Goal: Transaction & Acquisition: Purchase product/service

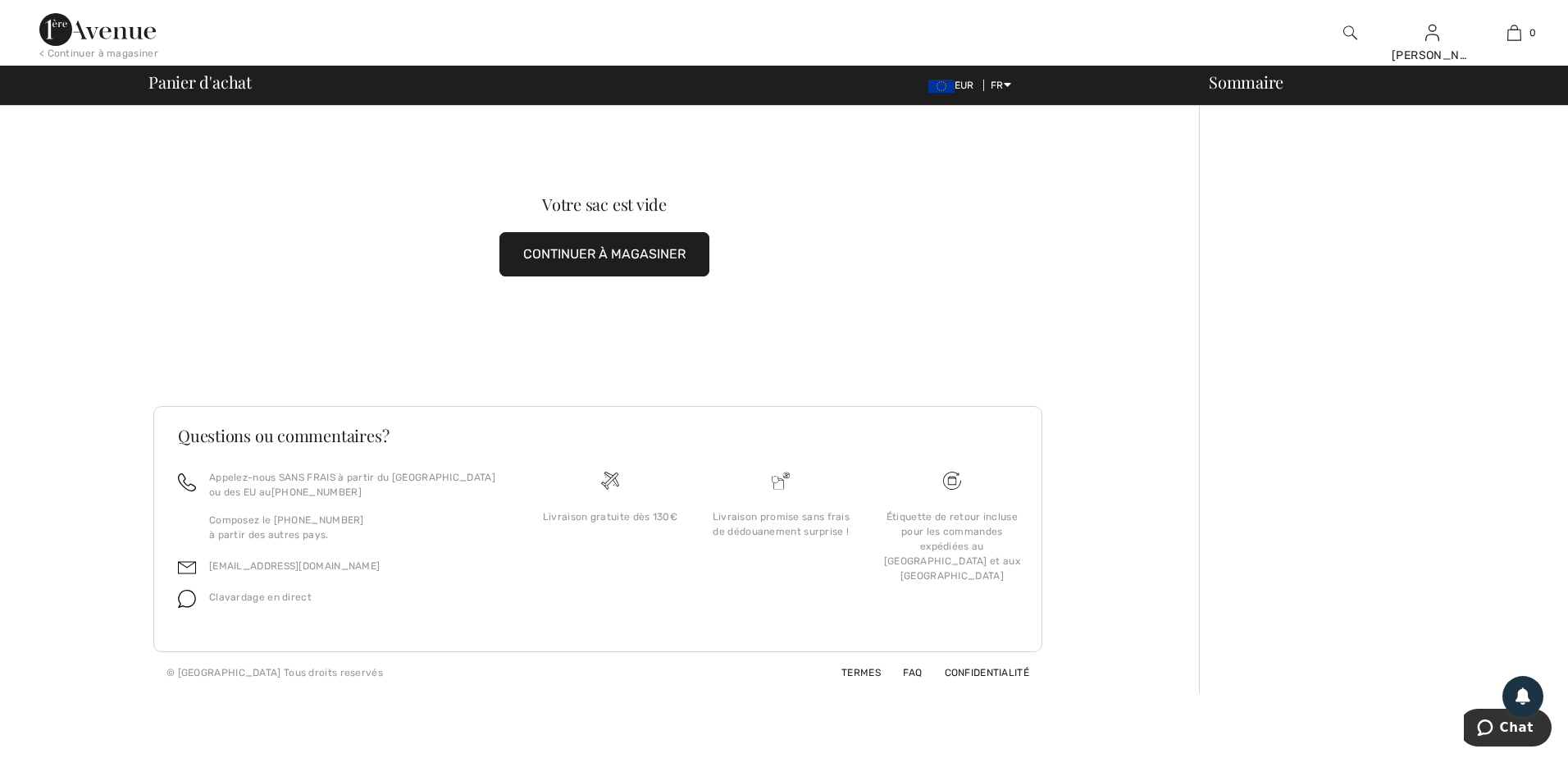
click at [622, 255] on button "CONTINUER À MAGASINER" at bounding box center [604, 254] width 210 height 45
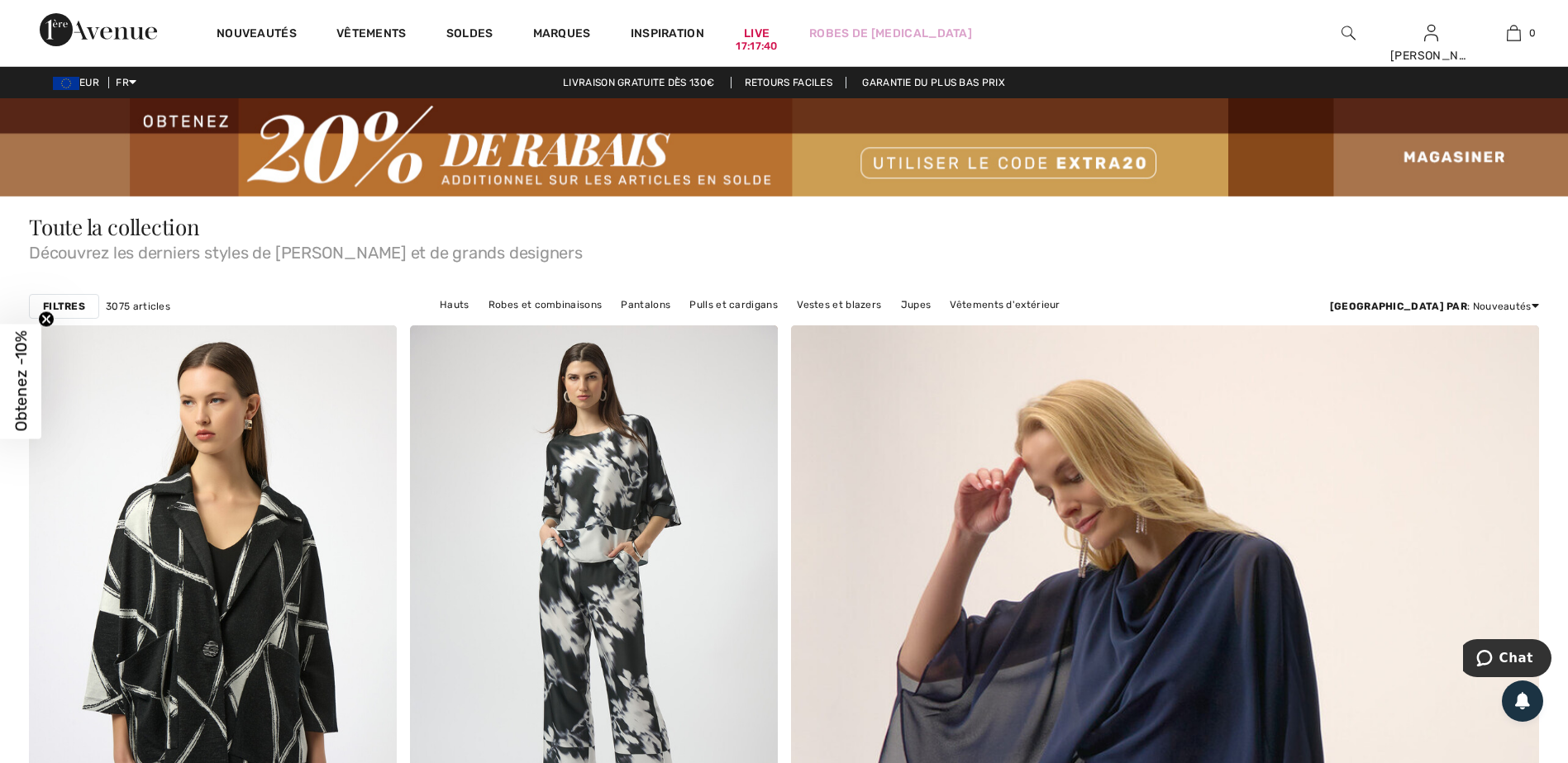
click at [66, 305] on strong "Filtres" at bounding box center [64, 306] width 42 height 15
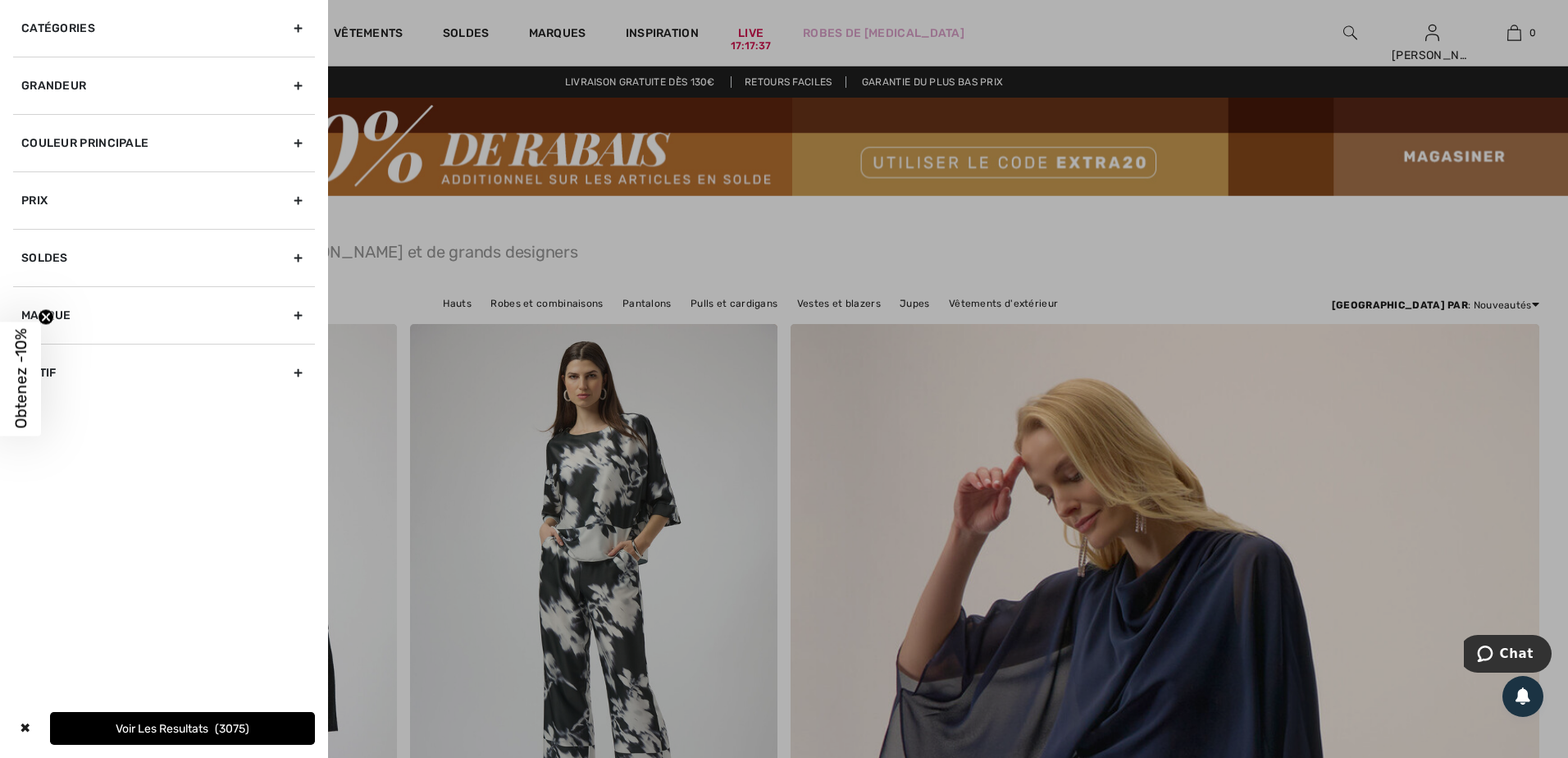
click at [298, 83] on div "Grandeur" at bounding box center [163, 85] width 302 height 58
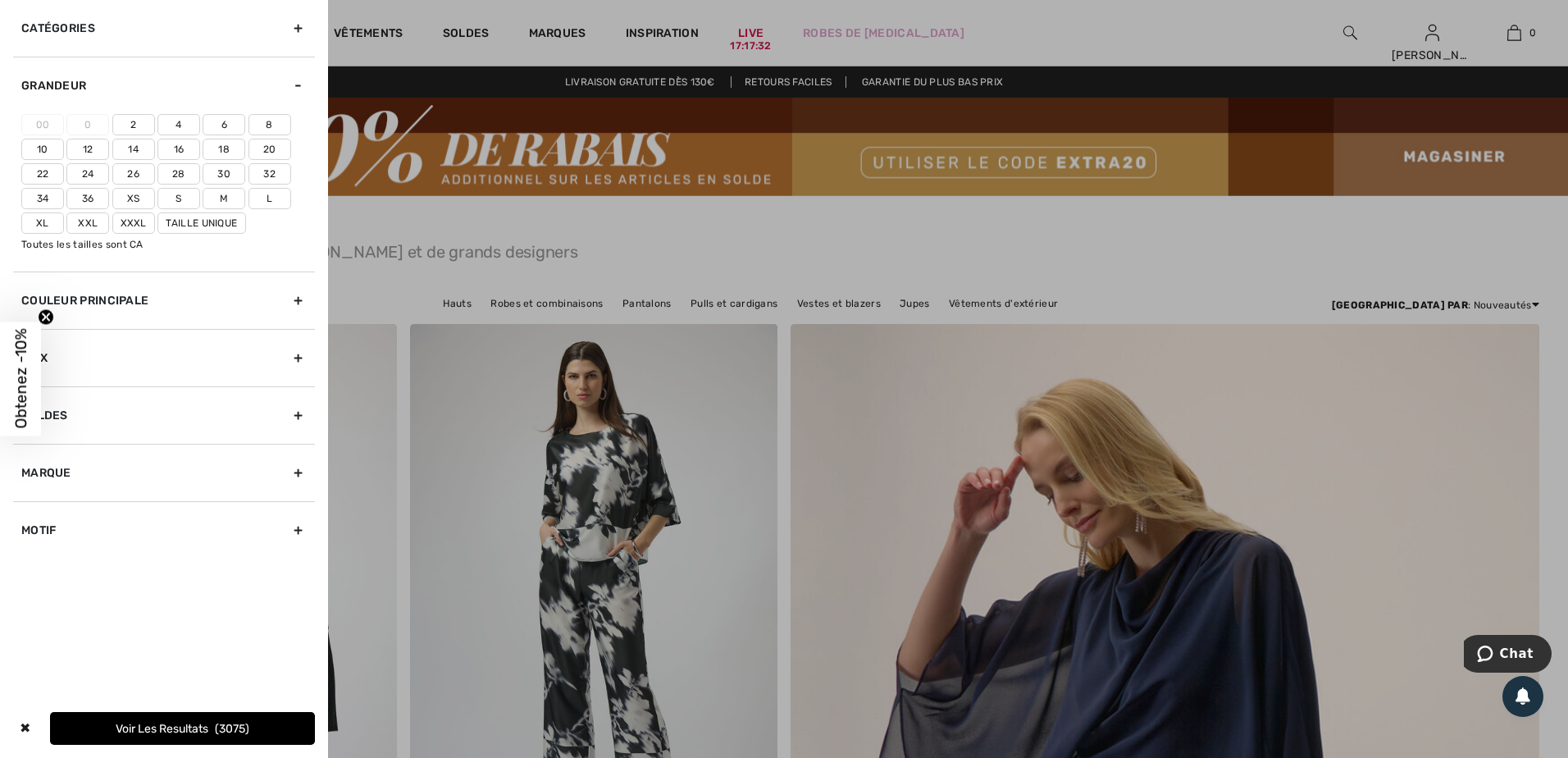
click at [219, 149] on label "18" at bounding box center [224, 149] width 43 height 21
click at [0, 0] on input"] "18" at bounding box center [0, 0] width 0 height 0
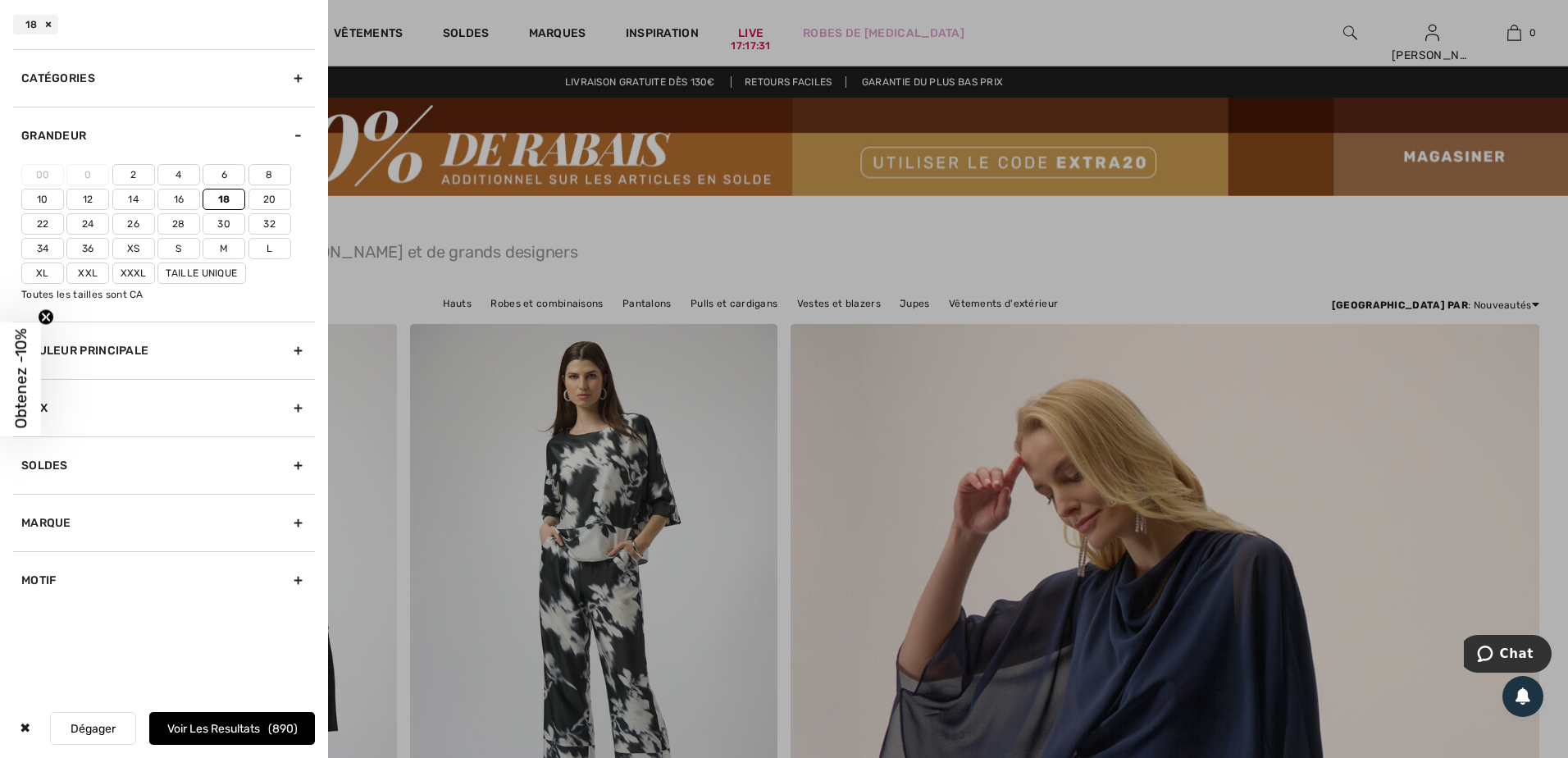
click at [38, 272] on label "Xl" at bounding box center [42, 273] width 43 height 21
click at [0, 0] on input"] "Xl" at bounding box center [0, 0] width 0 height 0
click at [209, 730] on button "Voir les resultats 1400" at bounding box center [233, 729] width 166 height 33
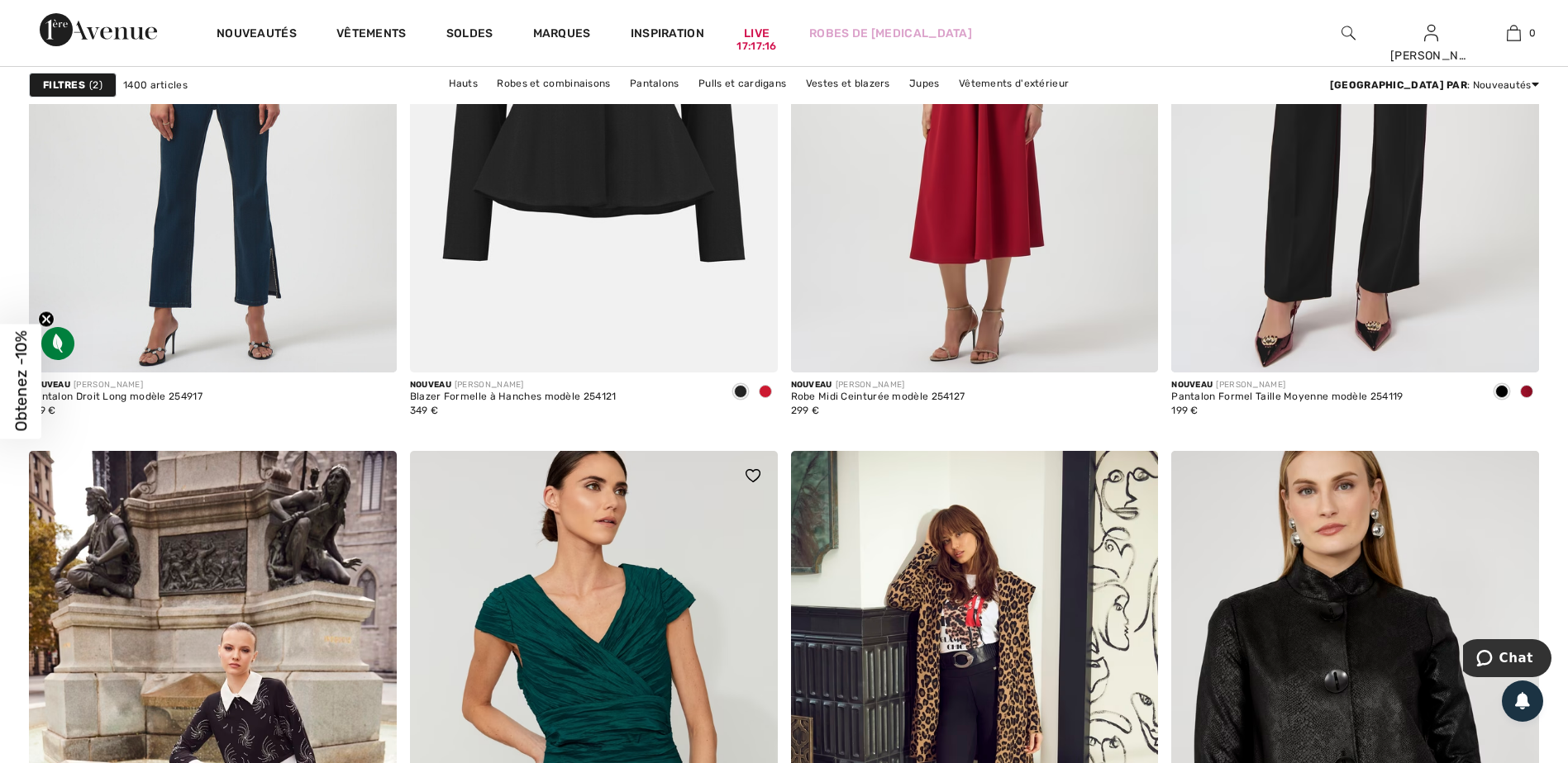
scroll to position [1569, 0]
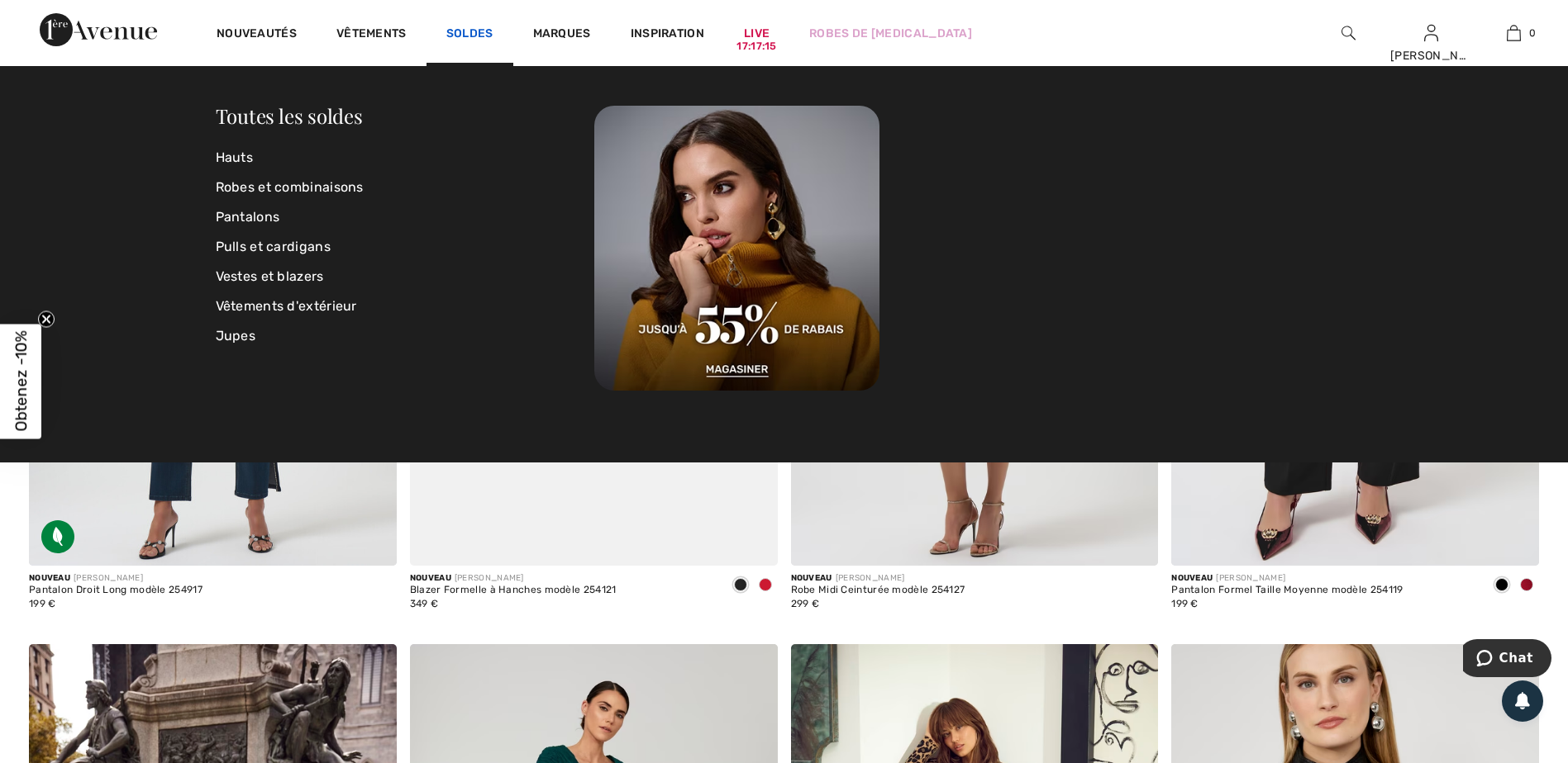
click at [478, 30] on link "Soldes" at bounding box center [469, 35] width 47 height 17
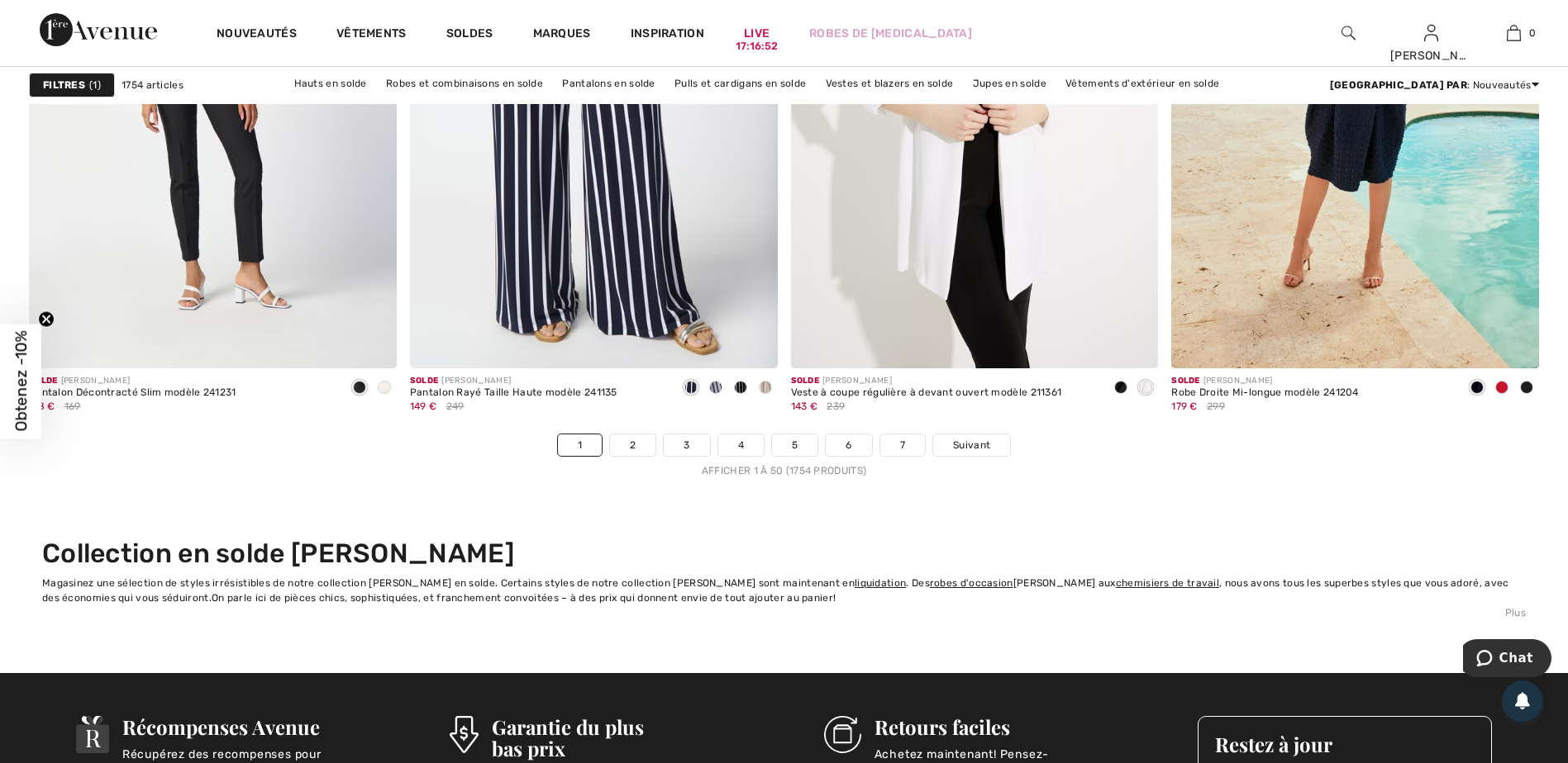
scroll to position [9500, 0]
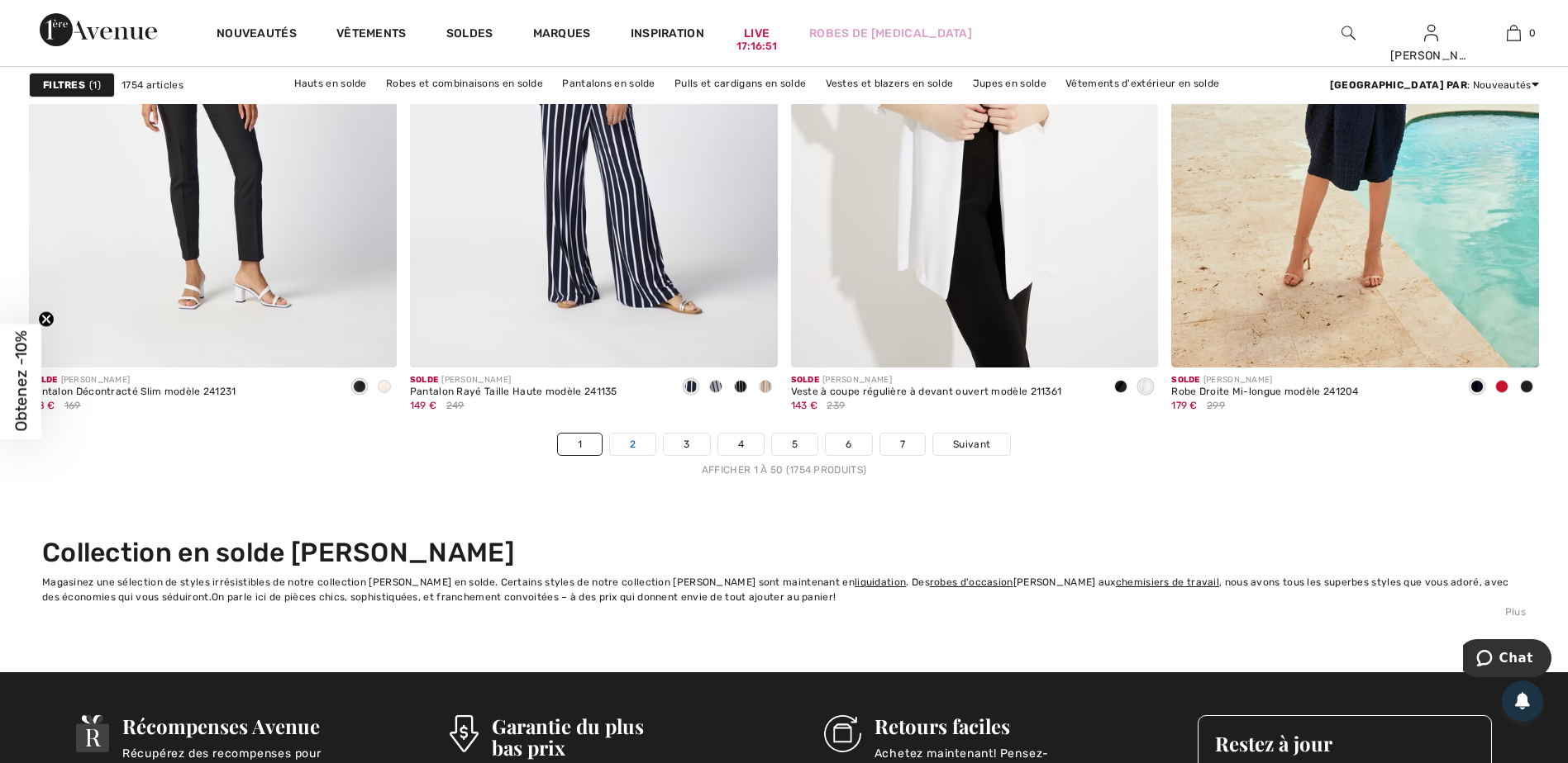
click at [620, 448] on link "2" at bounding box center [632, 444] width 45 height 21
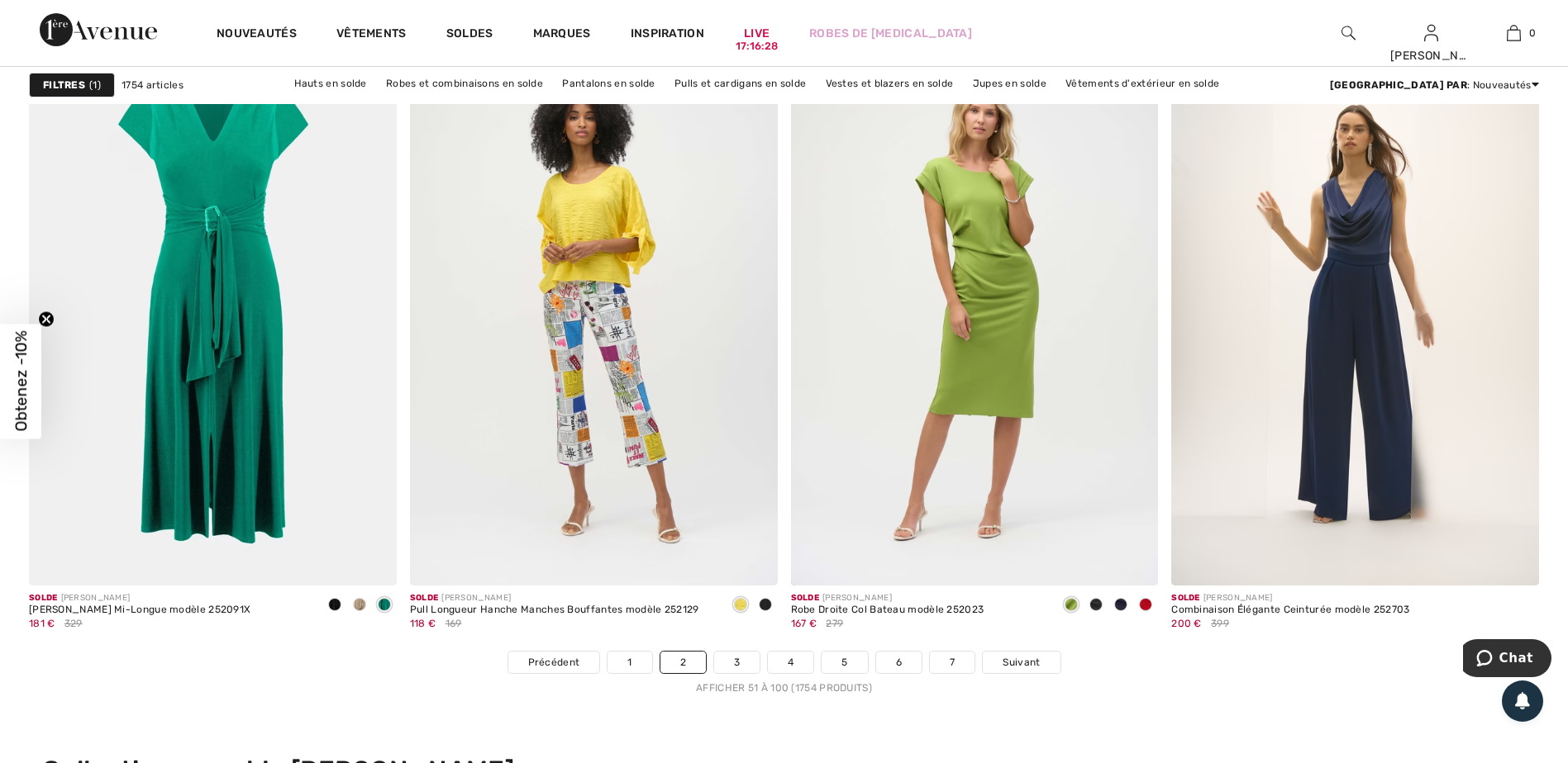
scroll to position [9583, 0]
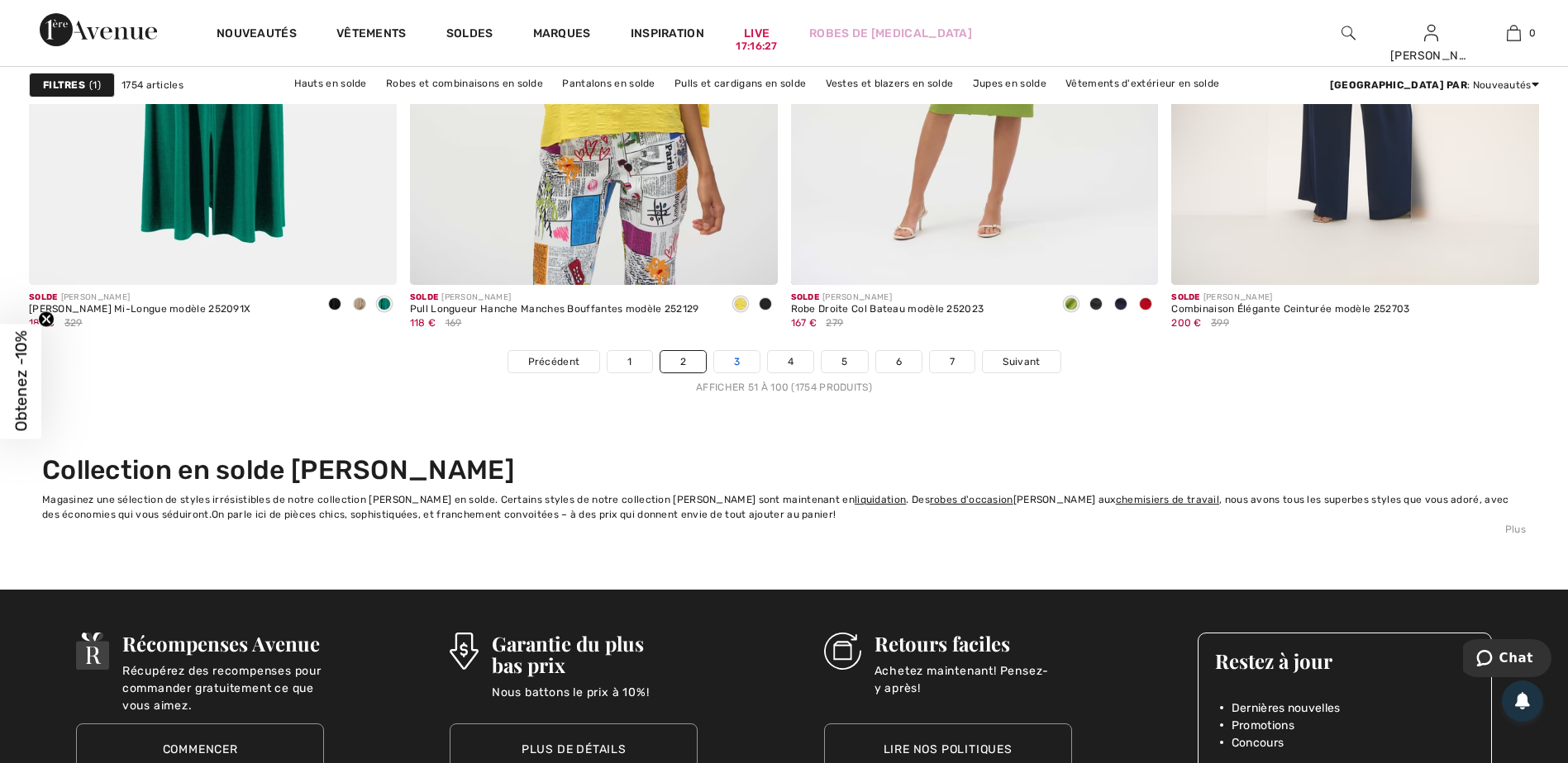
click at [729, 365] on link "3" at bounding box center [736, 361] width 45 height 21
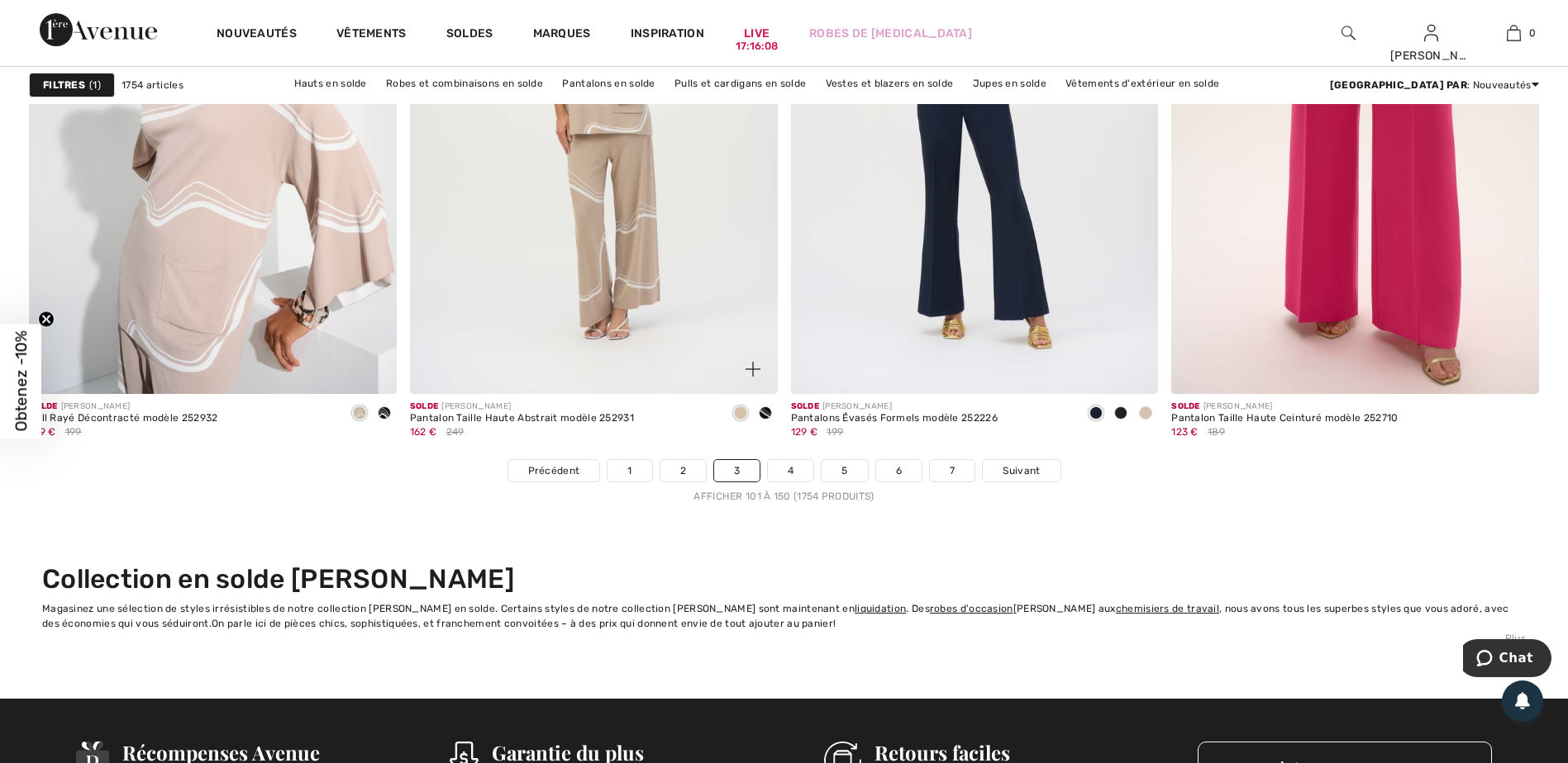
scroll to position [9500, 0]
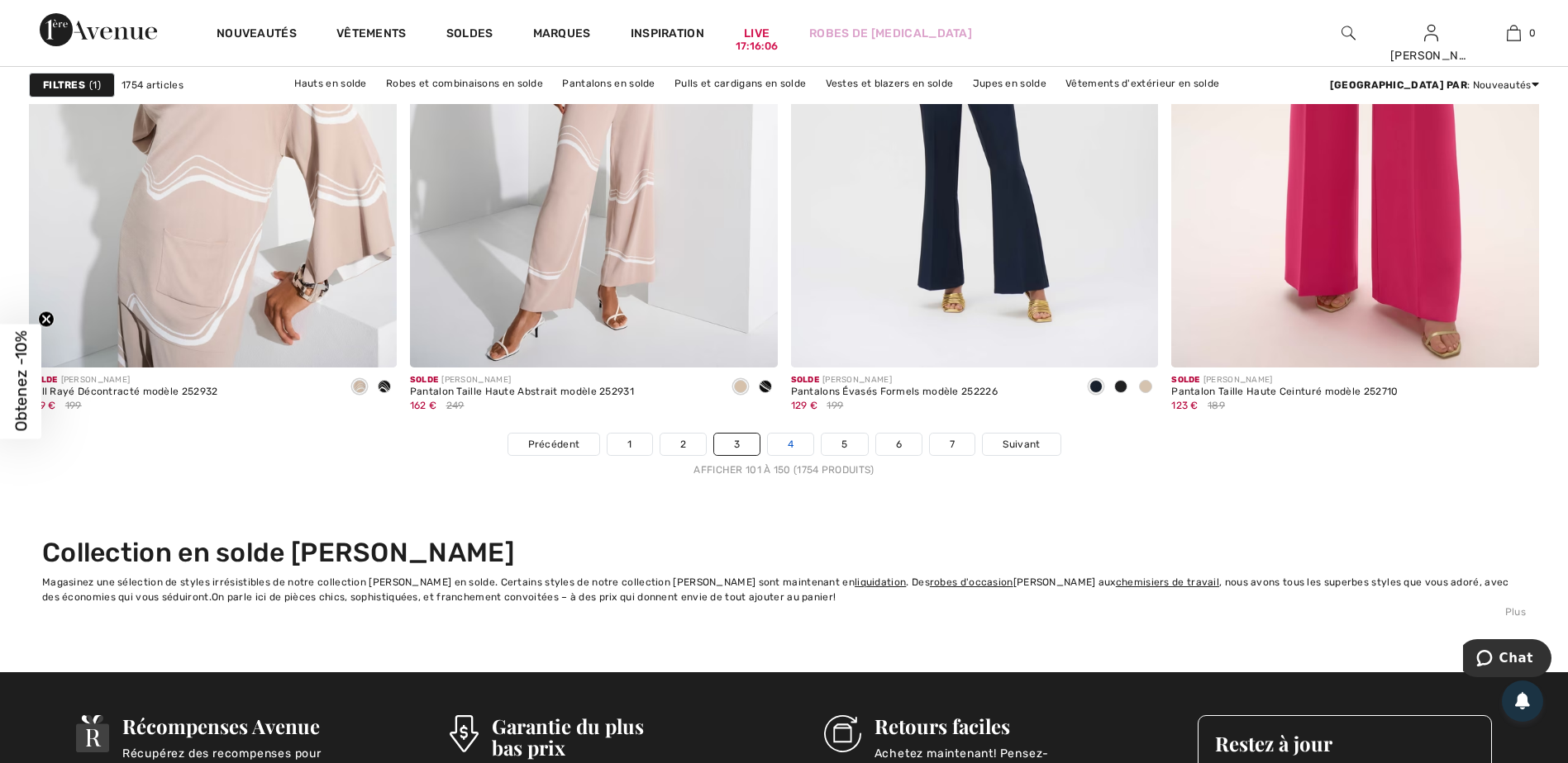
click at [786, 444] on link "4" at bounding box center [790, 444] width 45 height 21
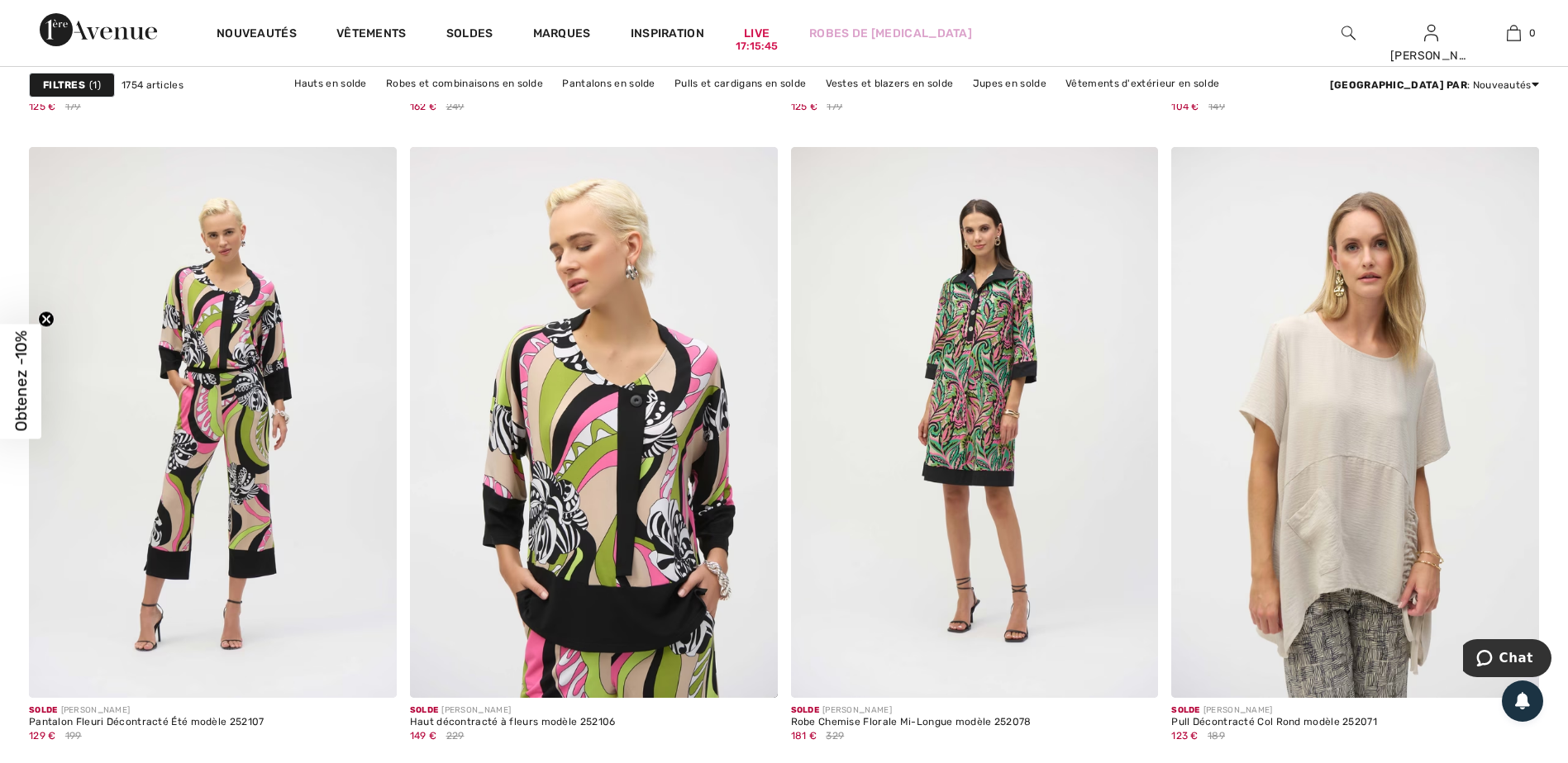
scroll to position [9665, 0]
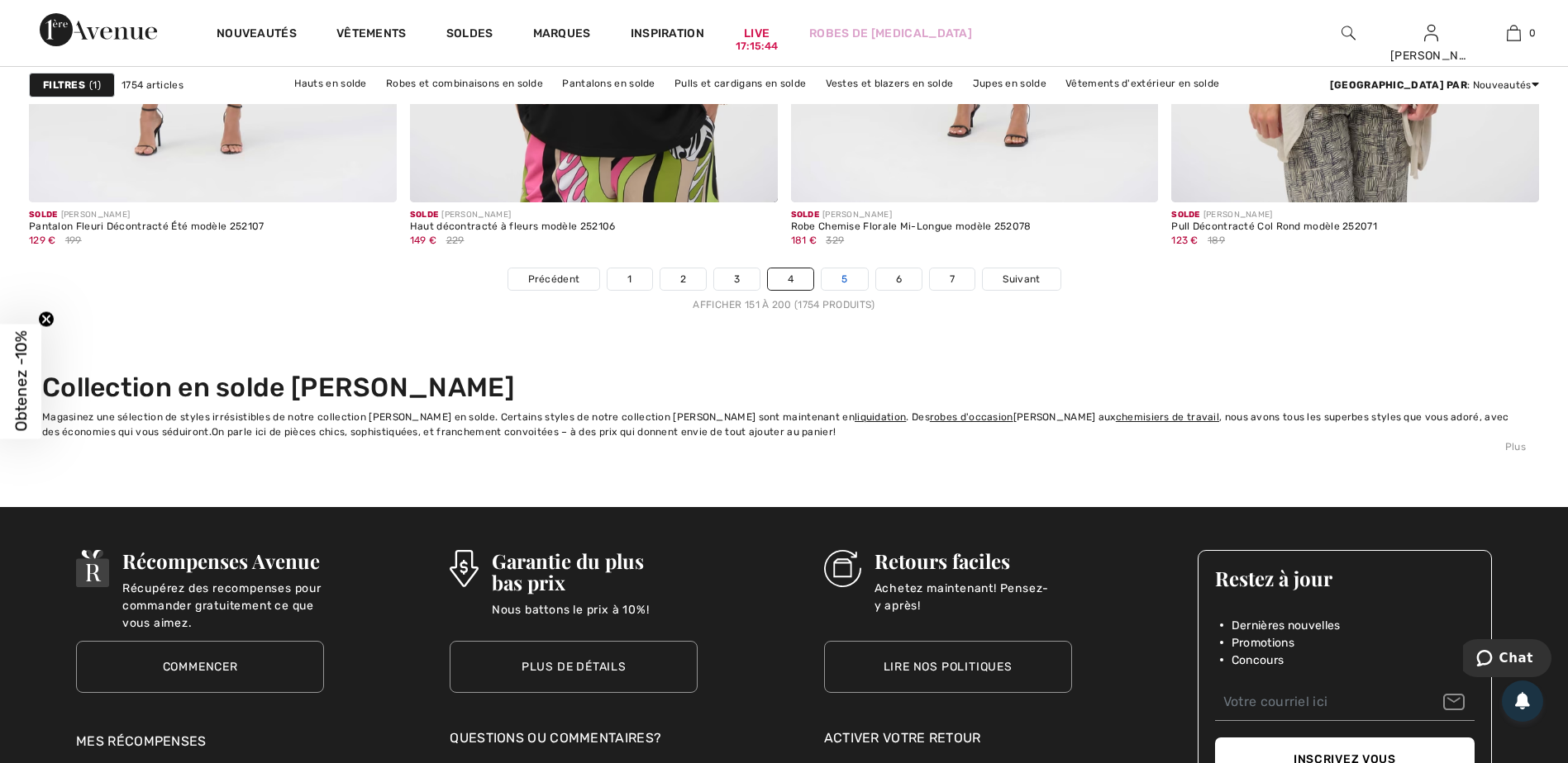
click at [844, 280] on link "5" at bounding box center [843, 279] width 45 height 21
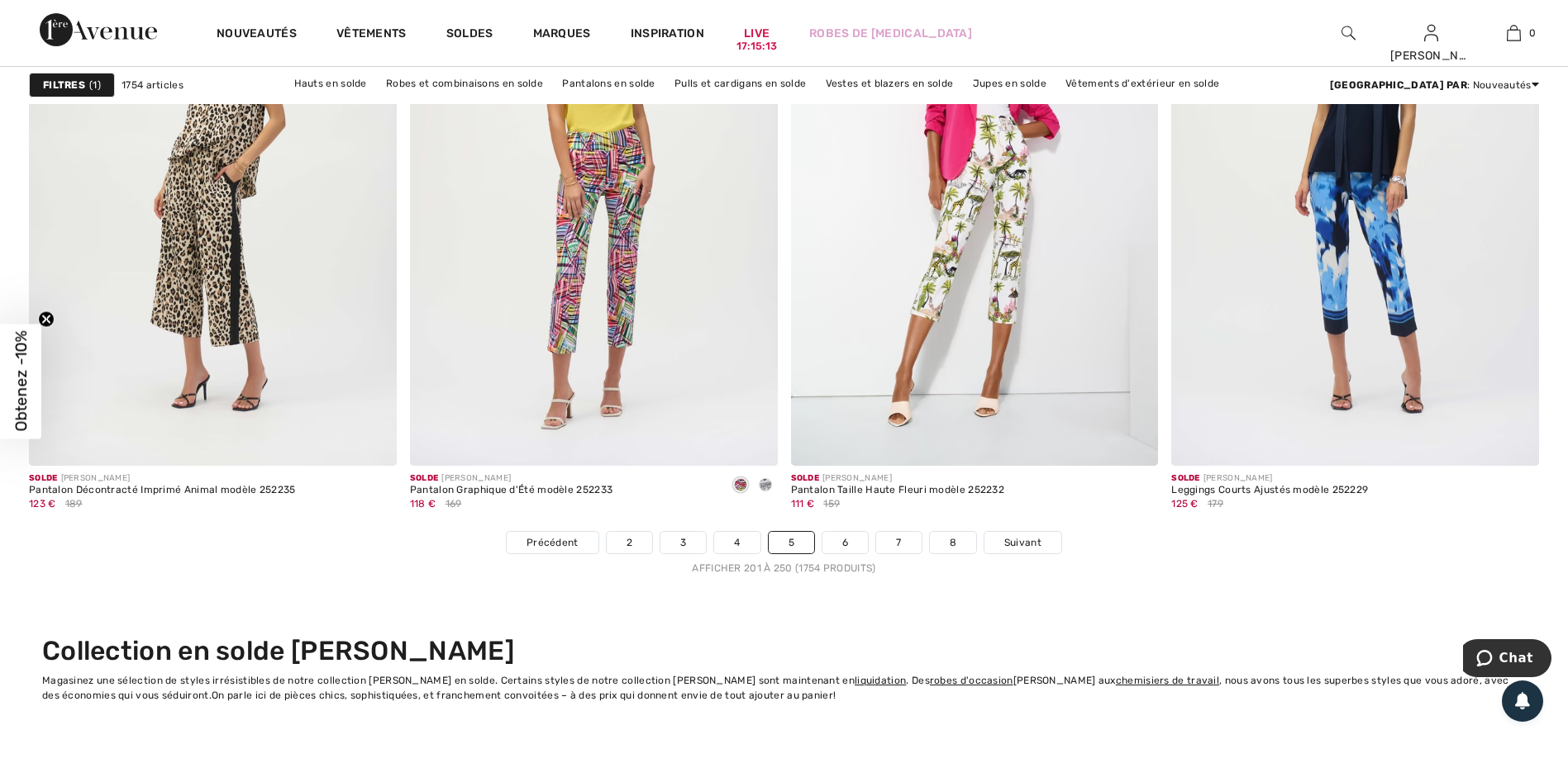
scroll to position [9417, 0]
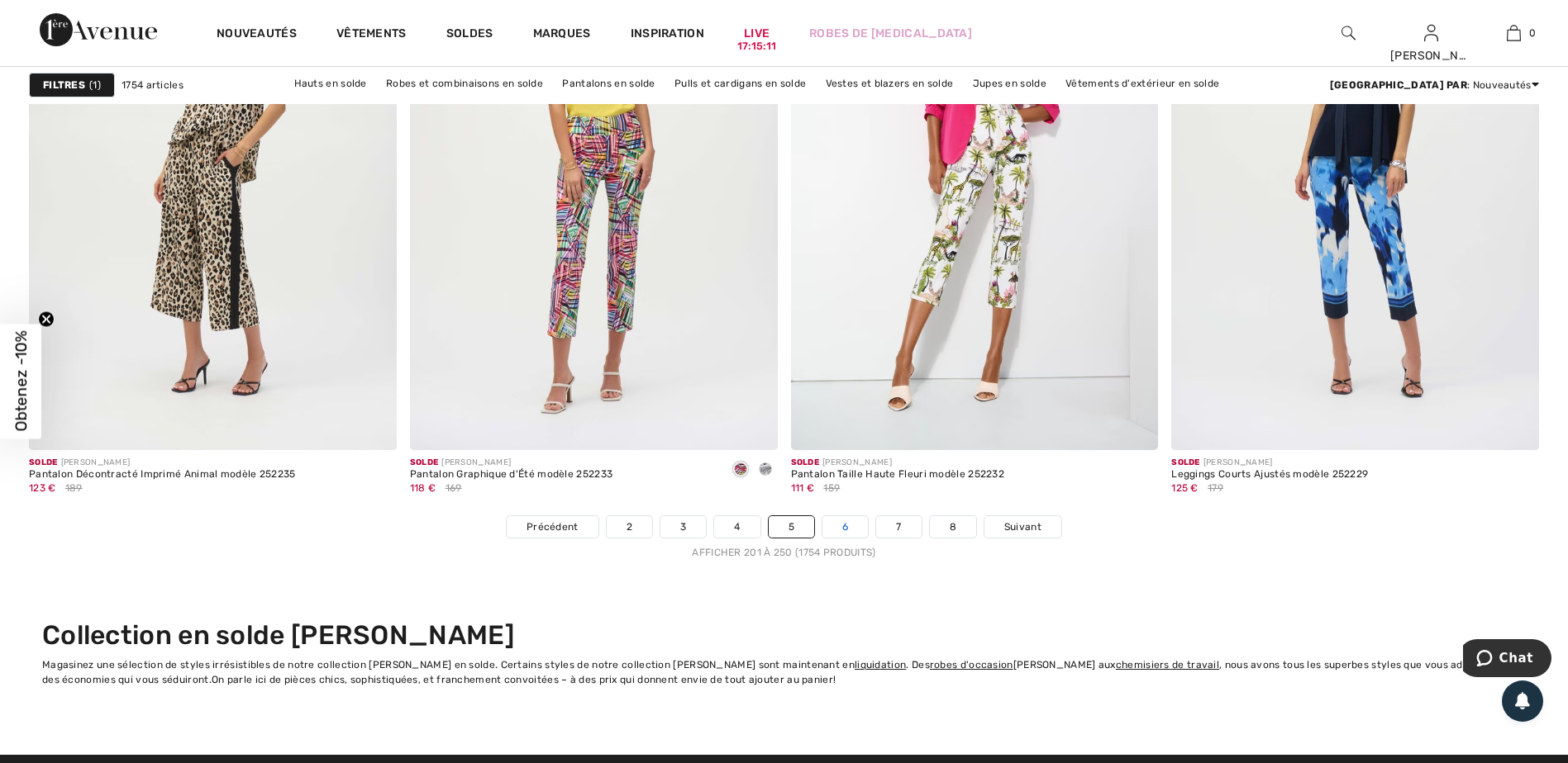
click at [841, 529] on link "6" at bounding box center [844, 527] width 45 height 21
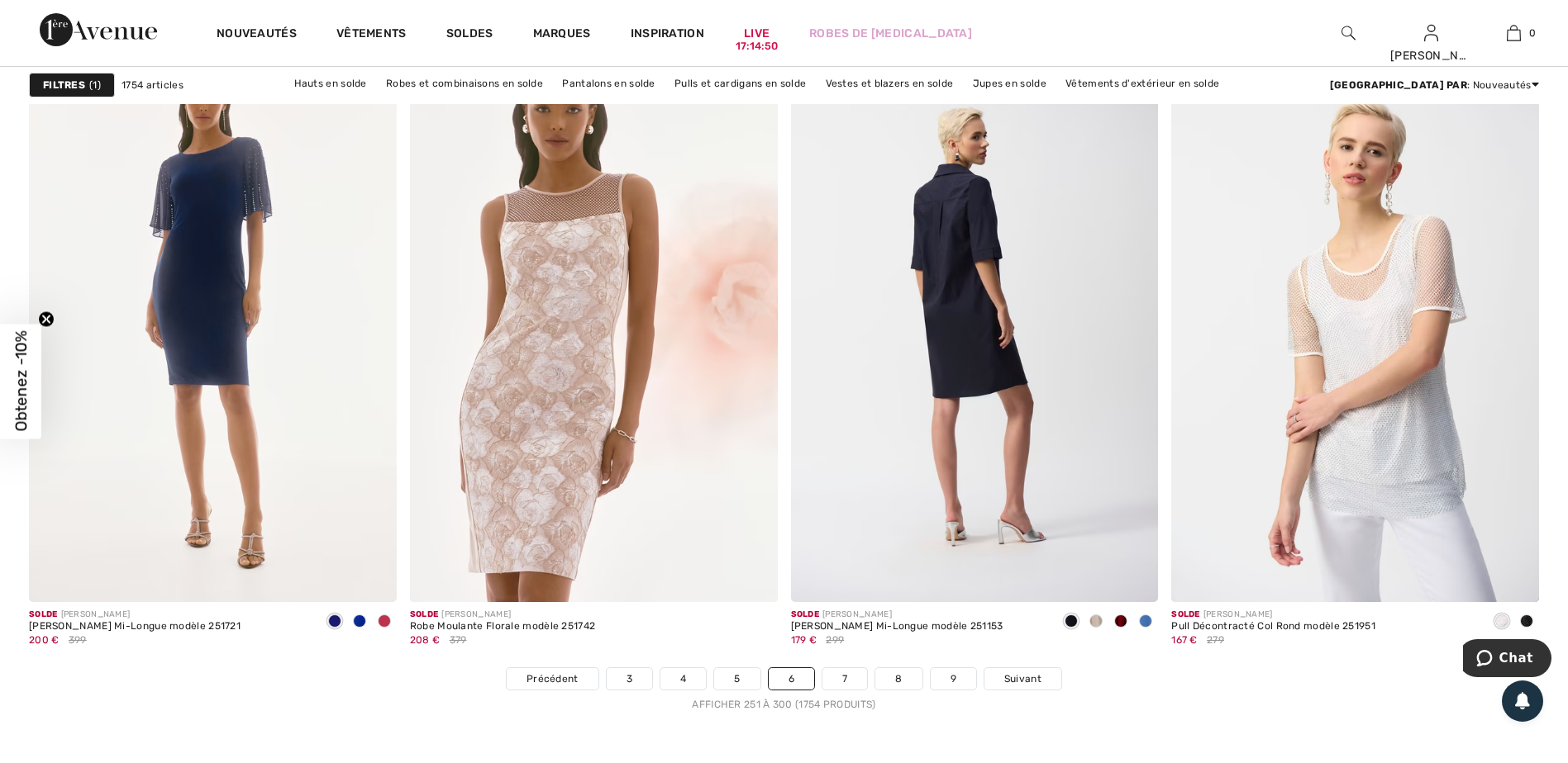
scroll to position [9500, 0]
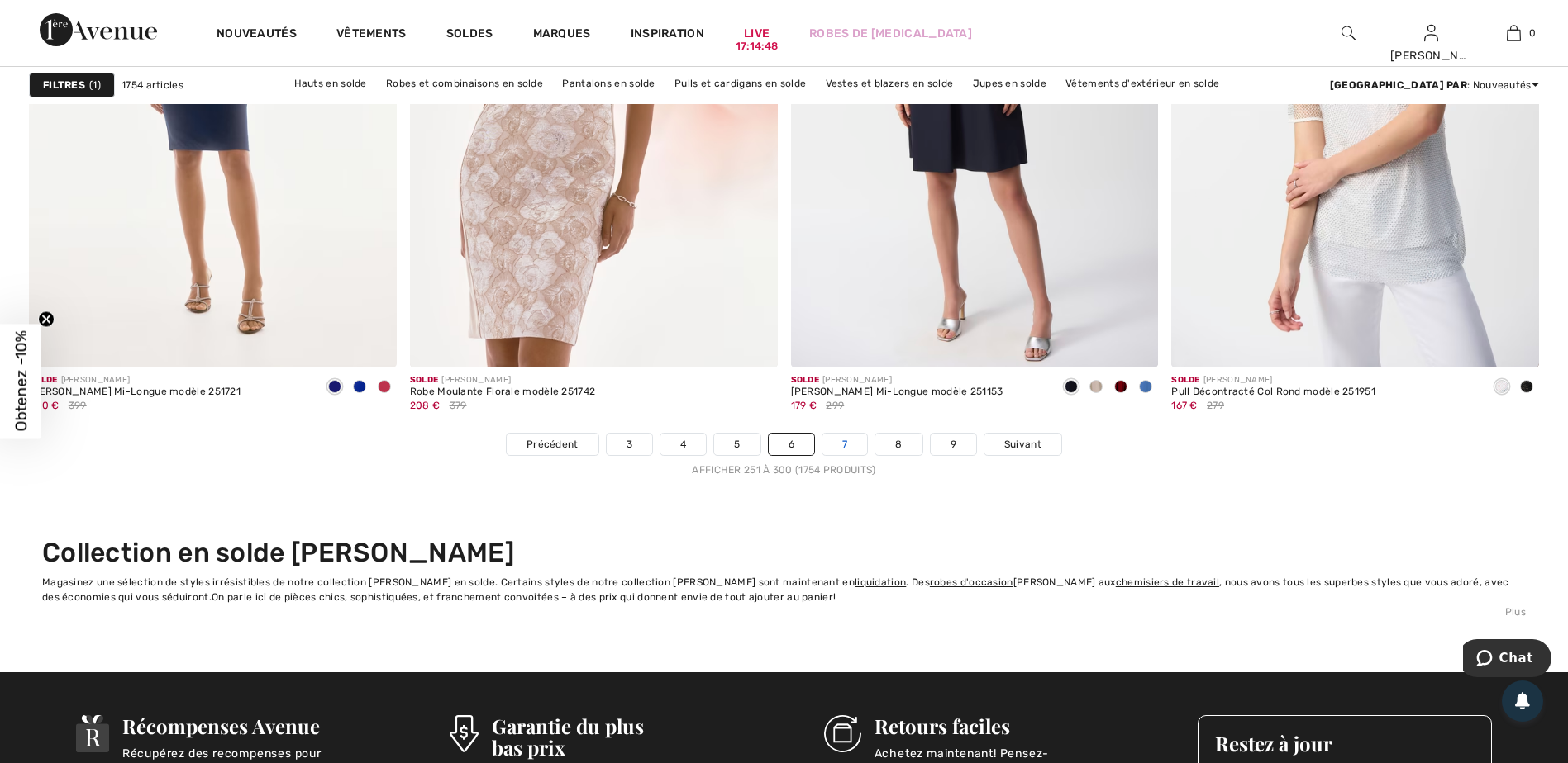
click at [838, 444] on link "7" at bounding box center [844, 444] width 45 height 21
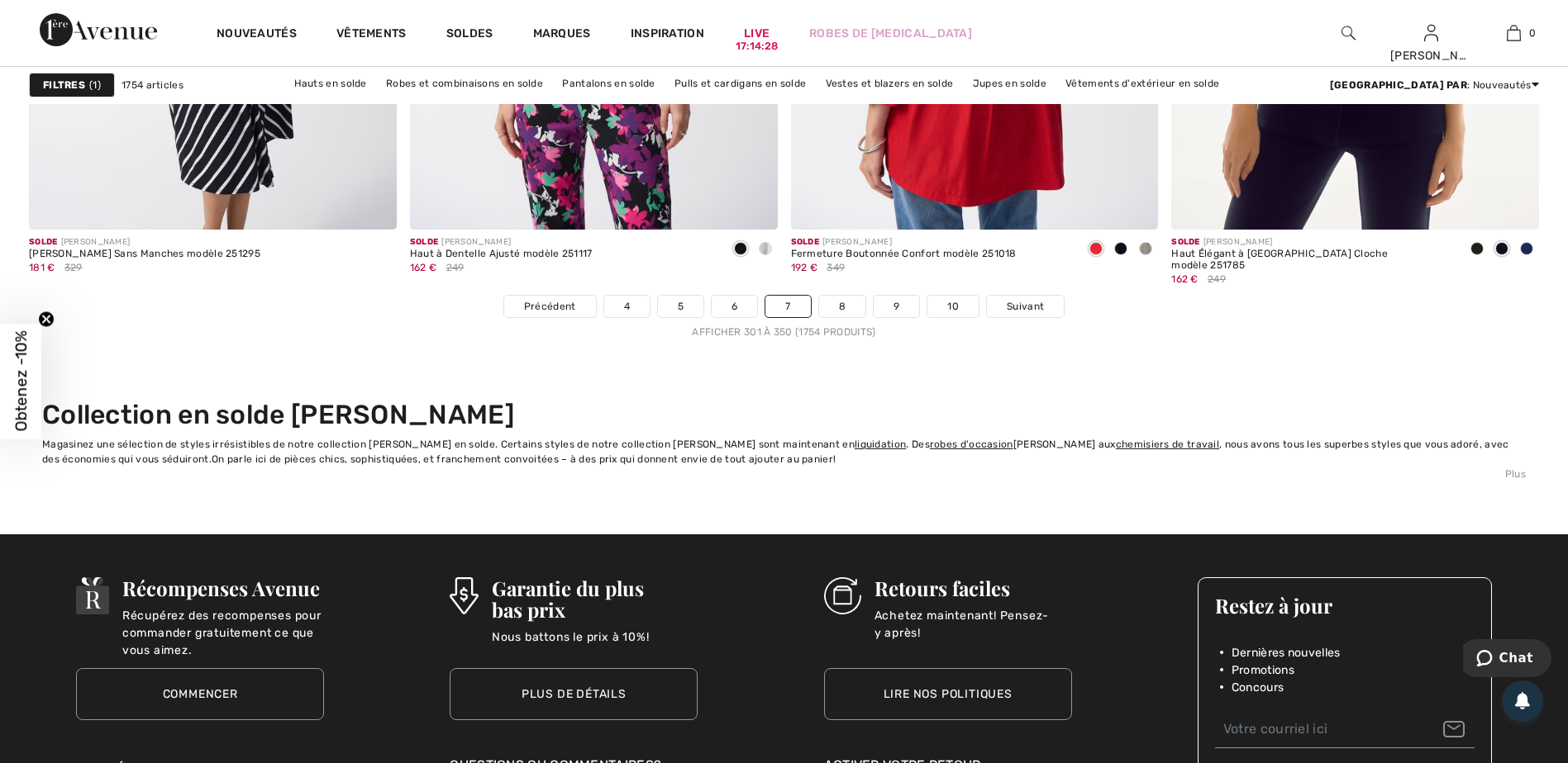
scroll to position [9665, 0]
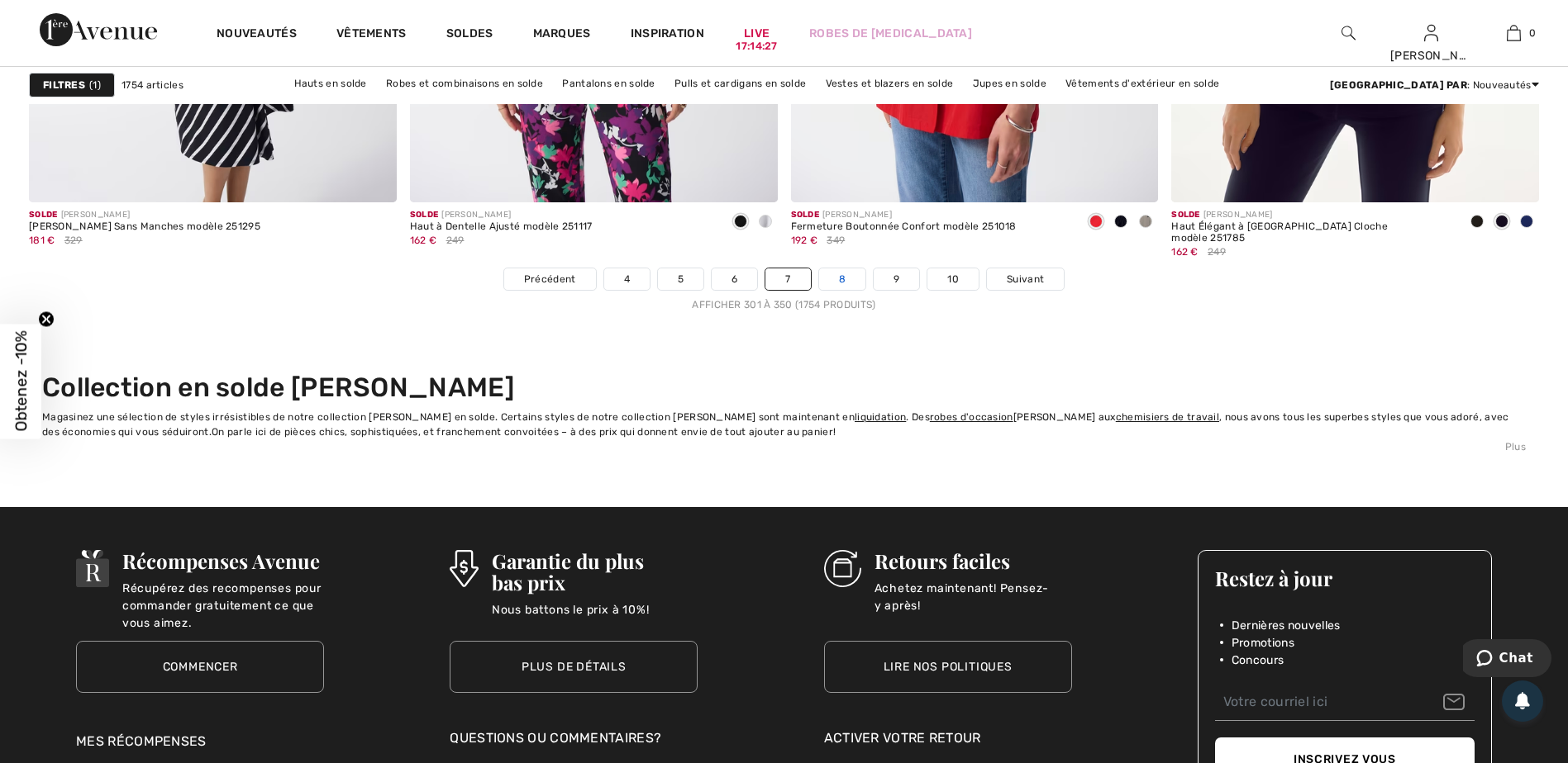
click at [841, 279] on link "8" at bounding box center [842, 279] width 46 height 21
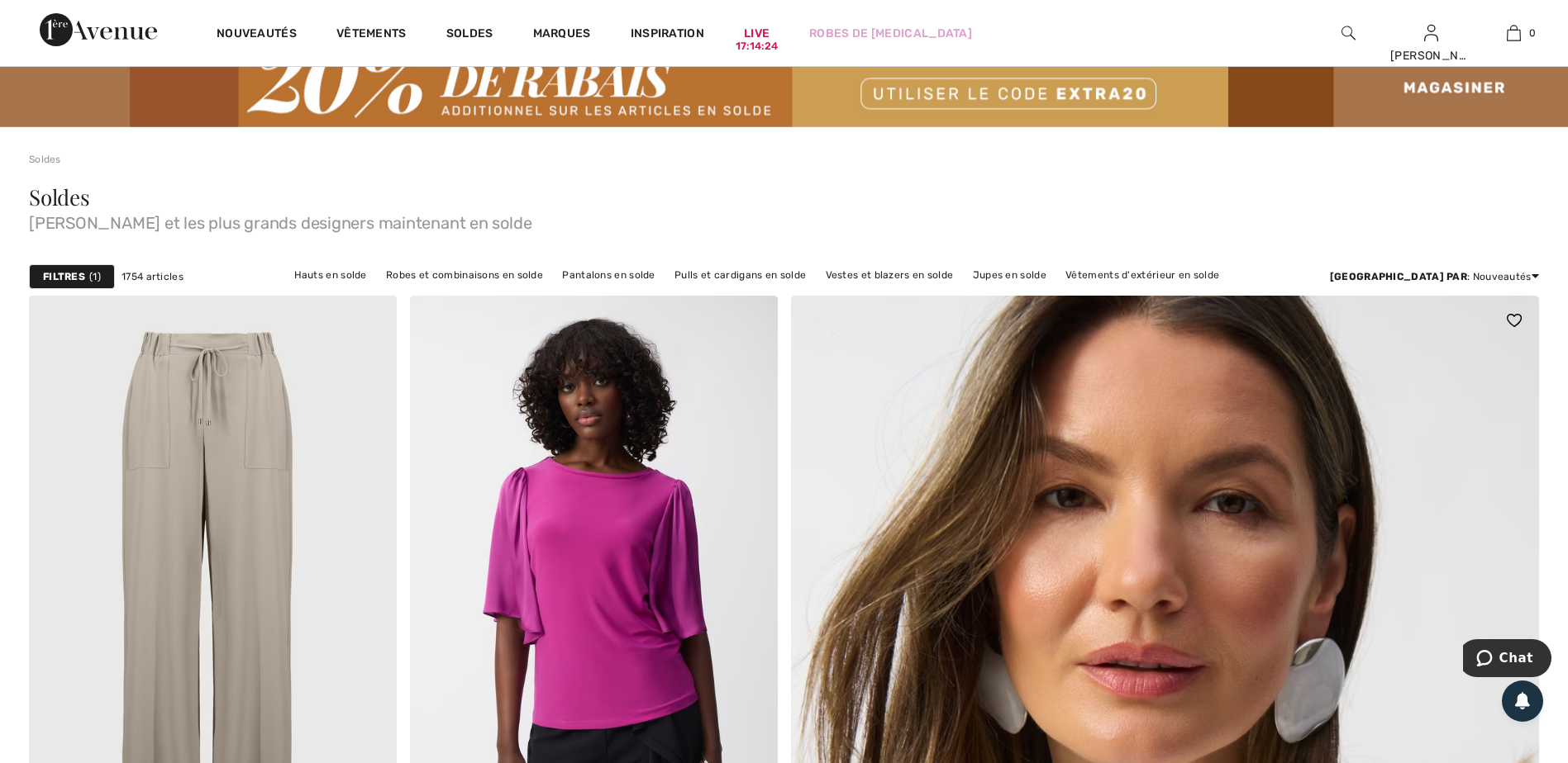
scroll to position [330, 0]
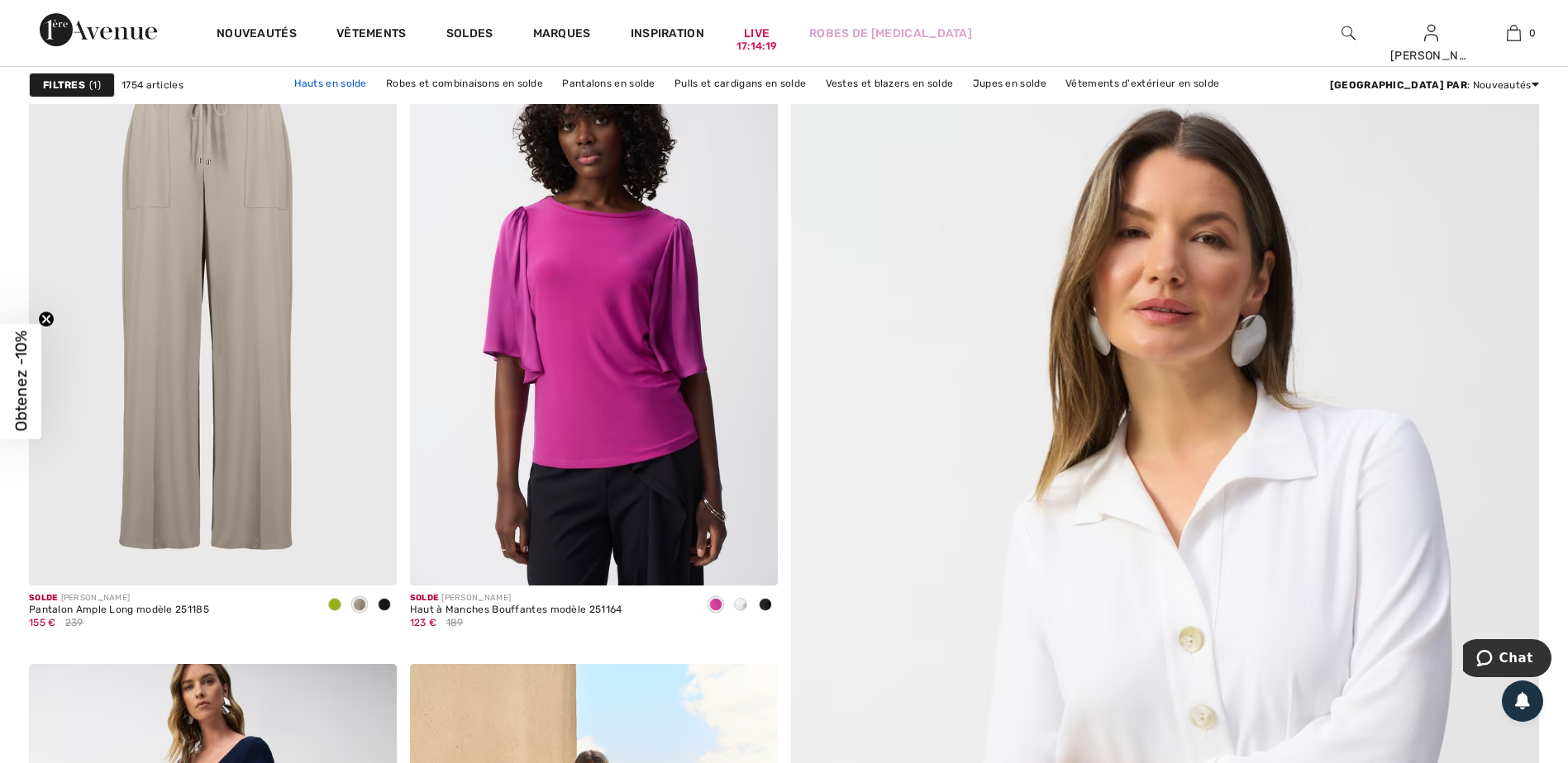
click at [375, 85] on link "Hauts en solde" at bounding box center [330, 83] width 89 height 21
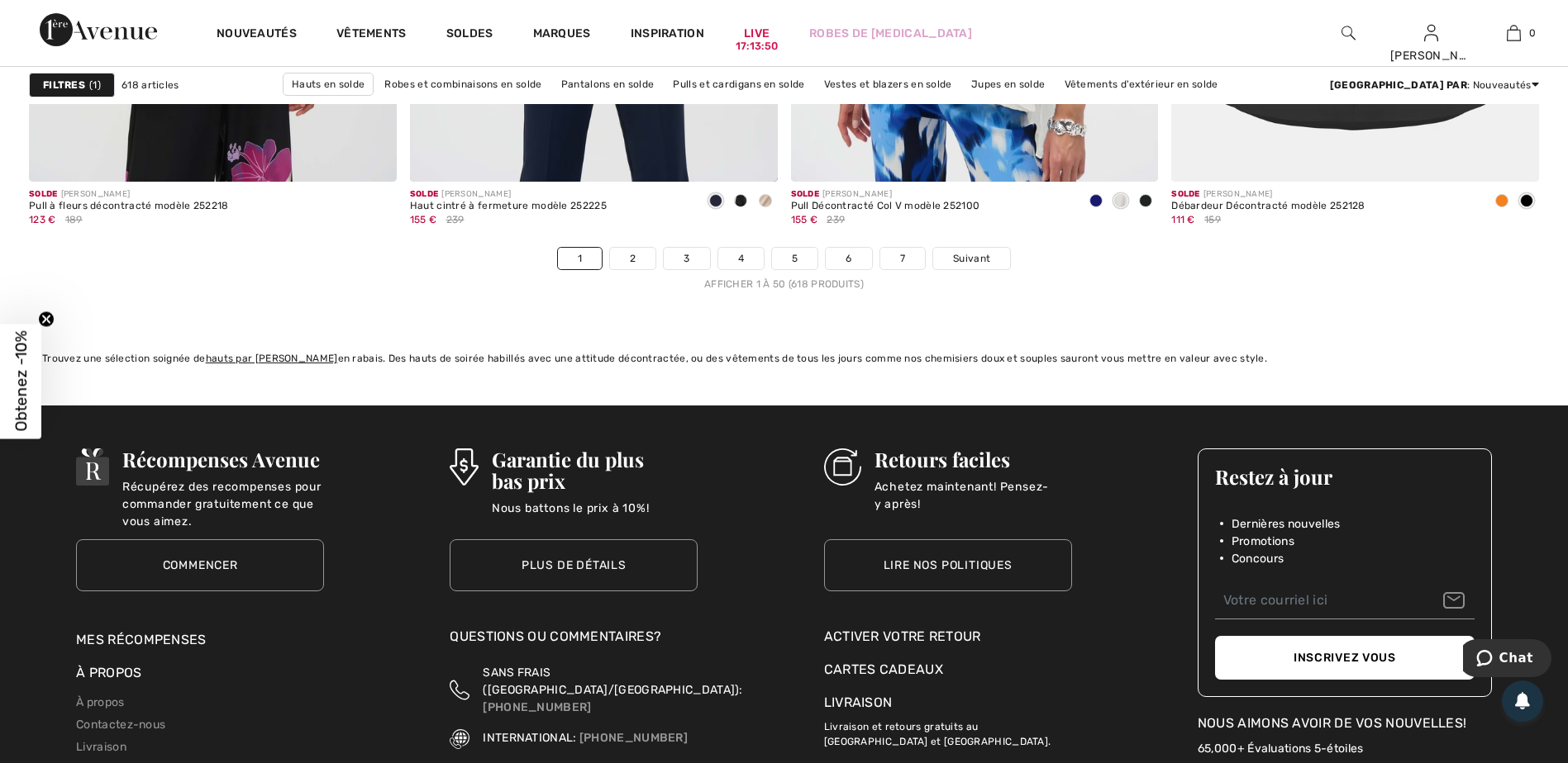
scroll to position [9665, 0]
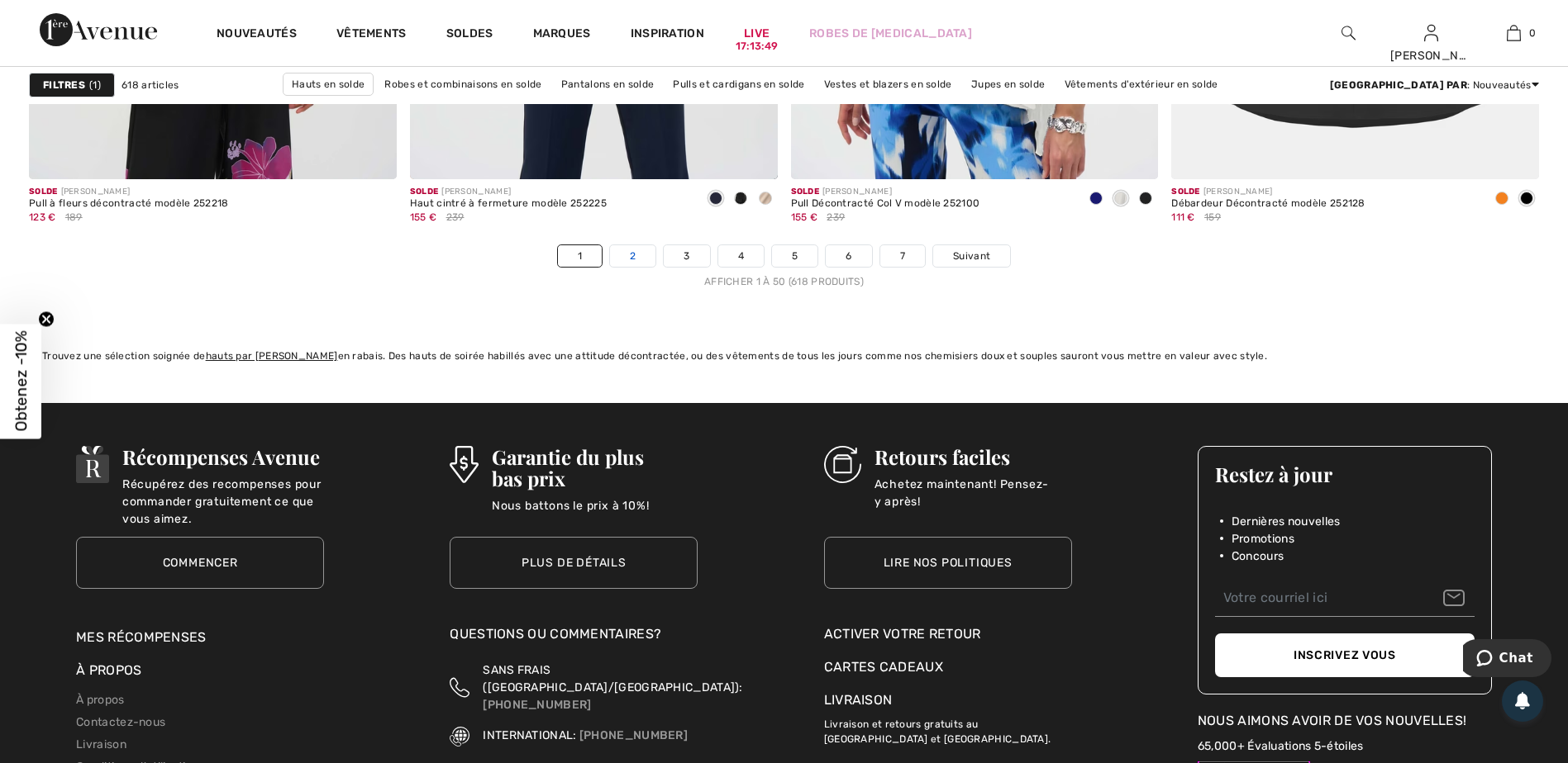
click at [635, 255] on link "2" at bounding box center [632, 256] width 45 height 21
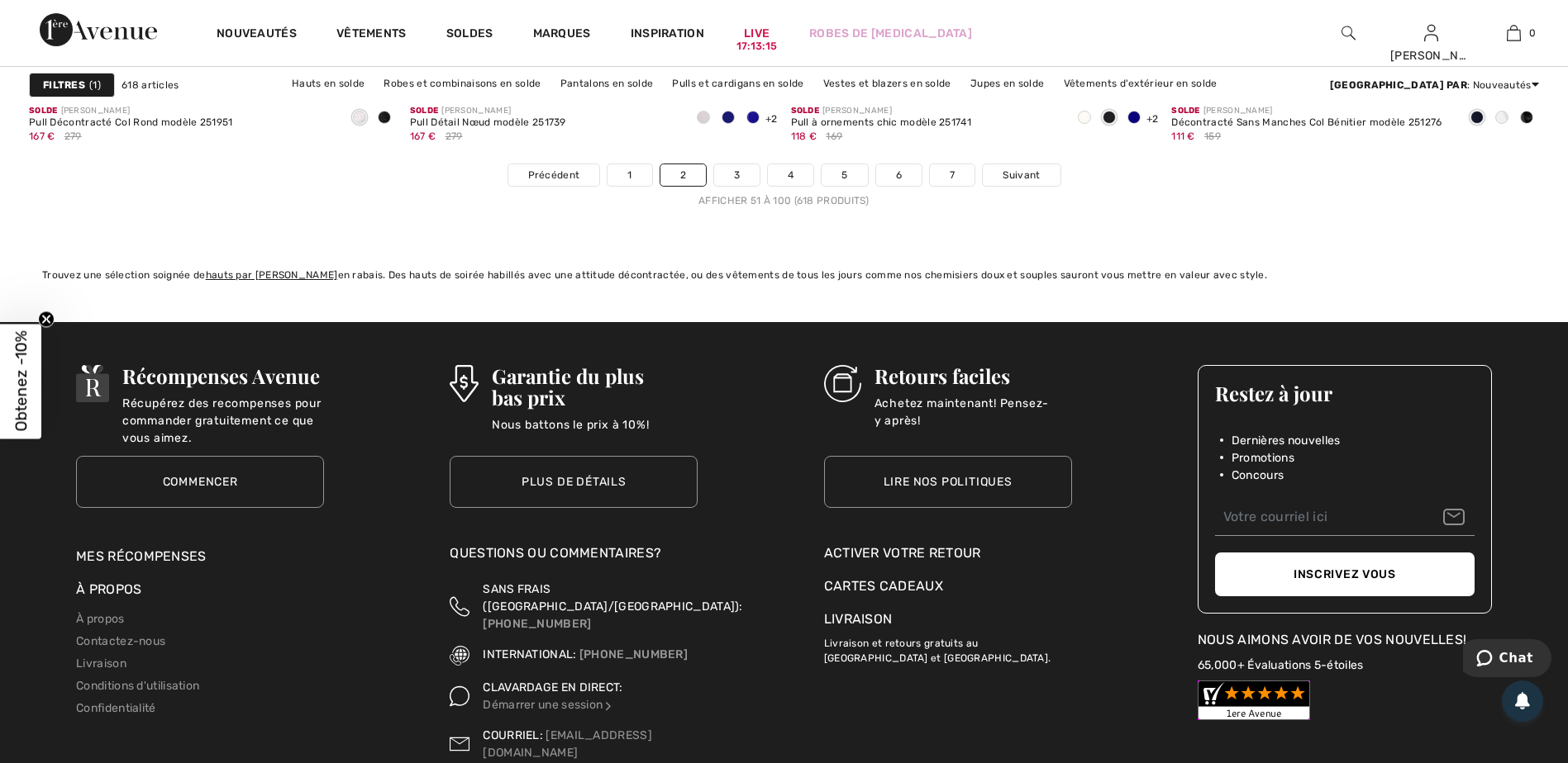
scroll to position [9748, 0]
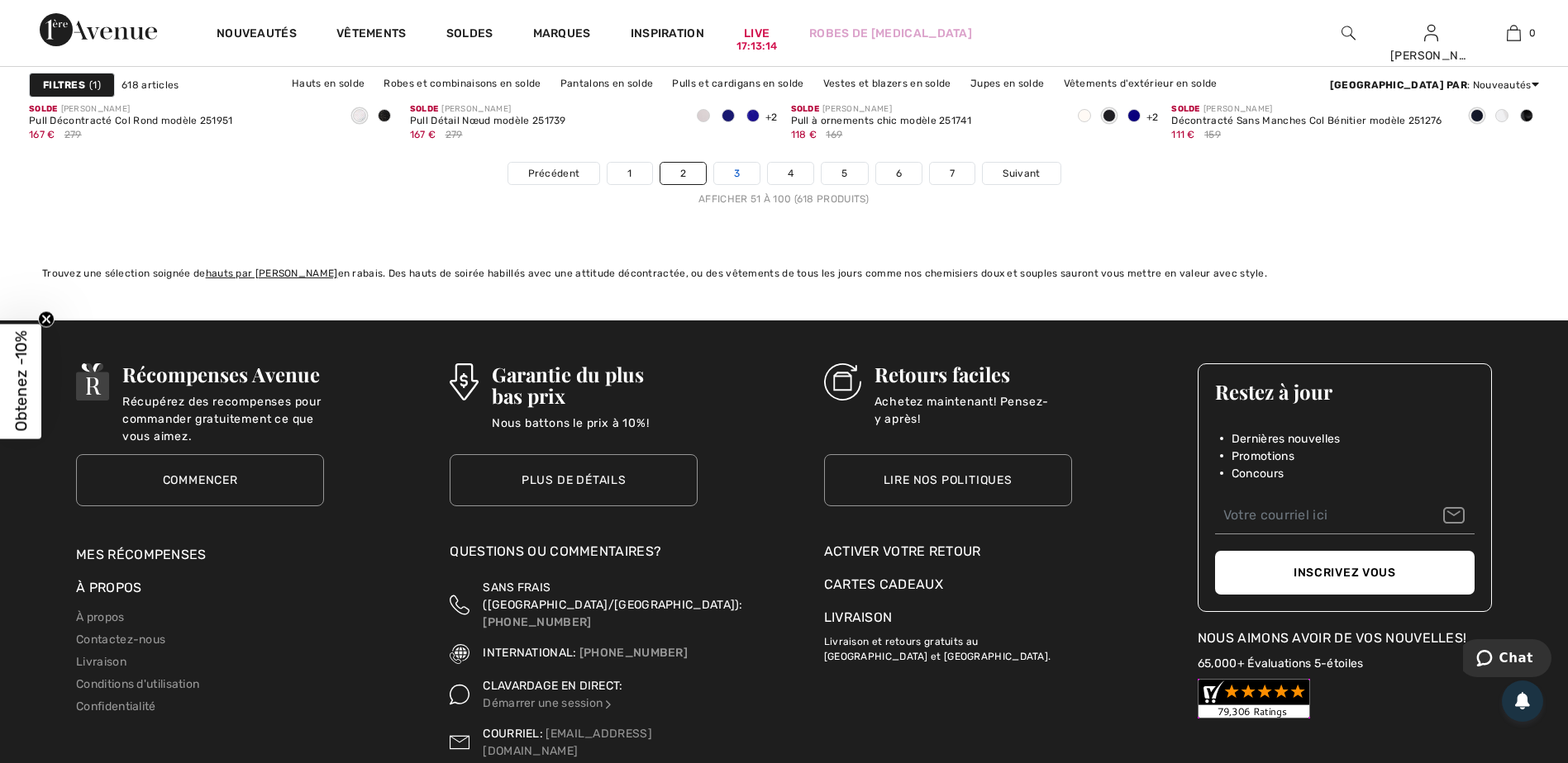
click at [737, 171] on link "3" at bounding box center [736, 173] width 45 height 21
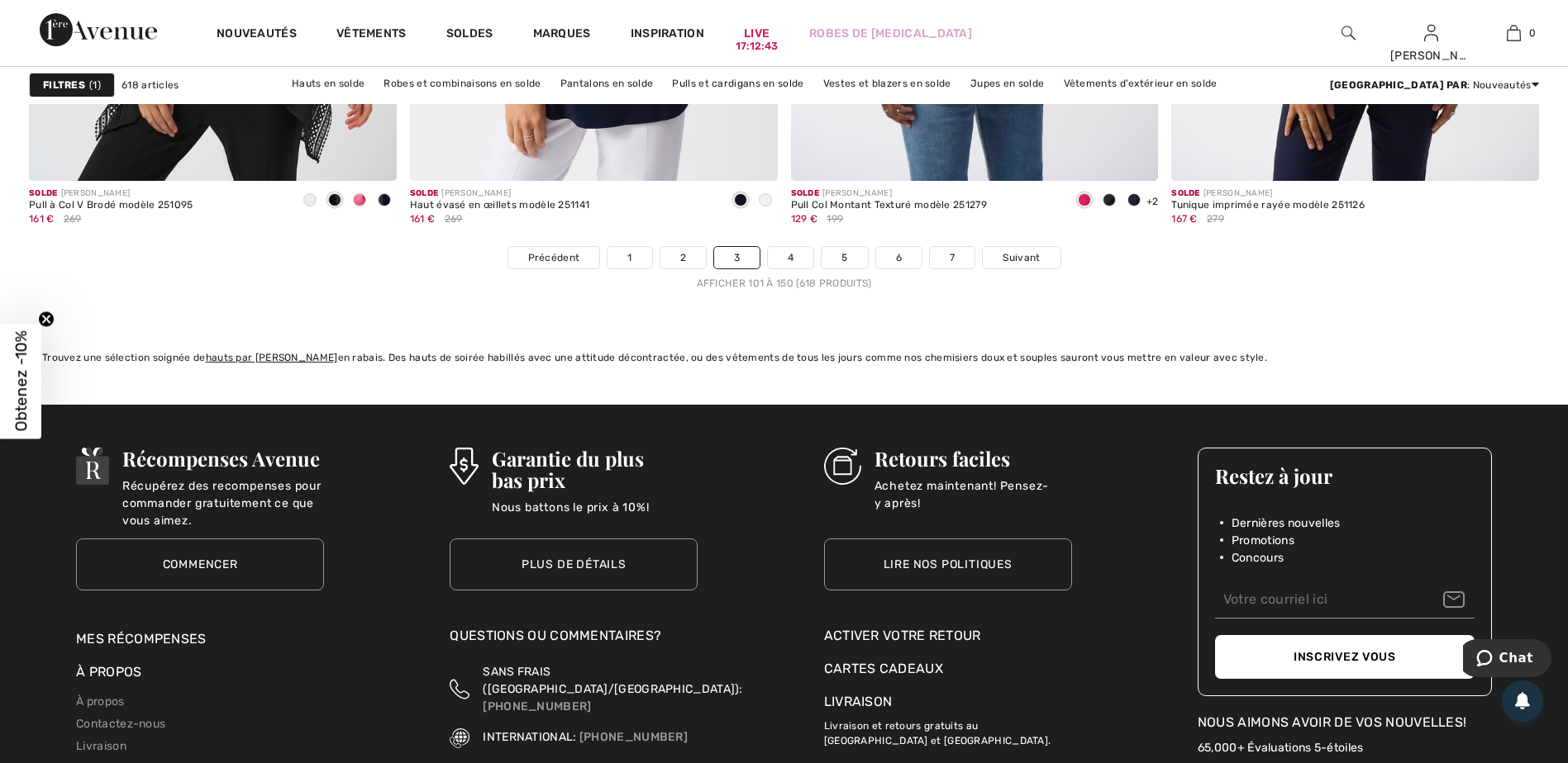
scroll to position [9665, 0]
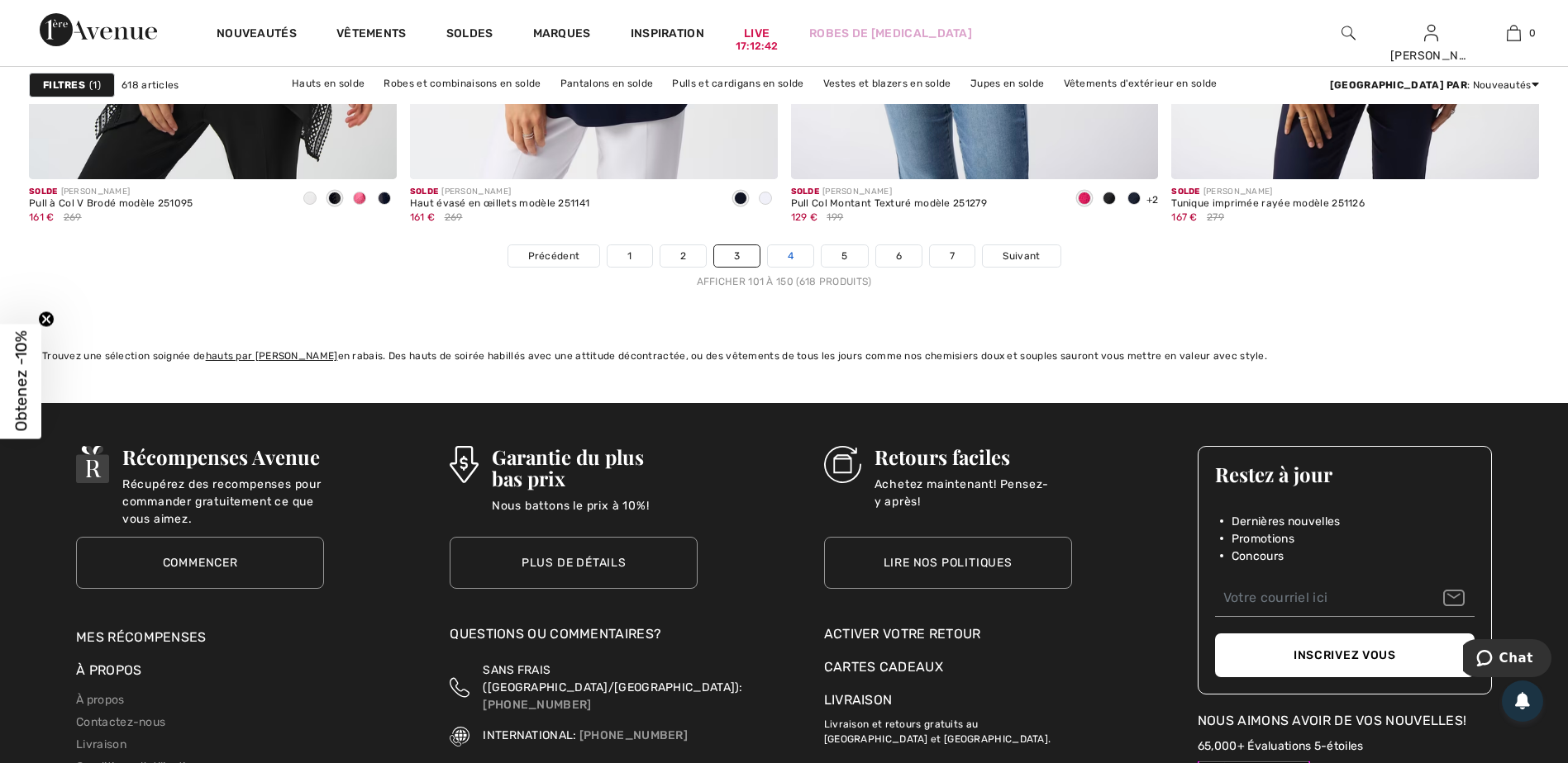
click at [798, 254] on link "4" at bounding box center [790, 256] width 45 height 21
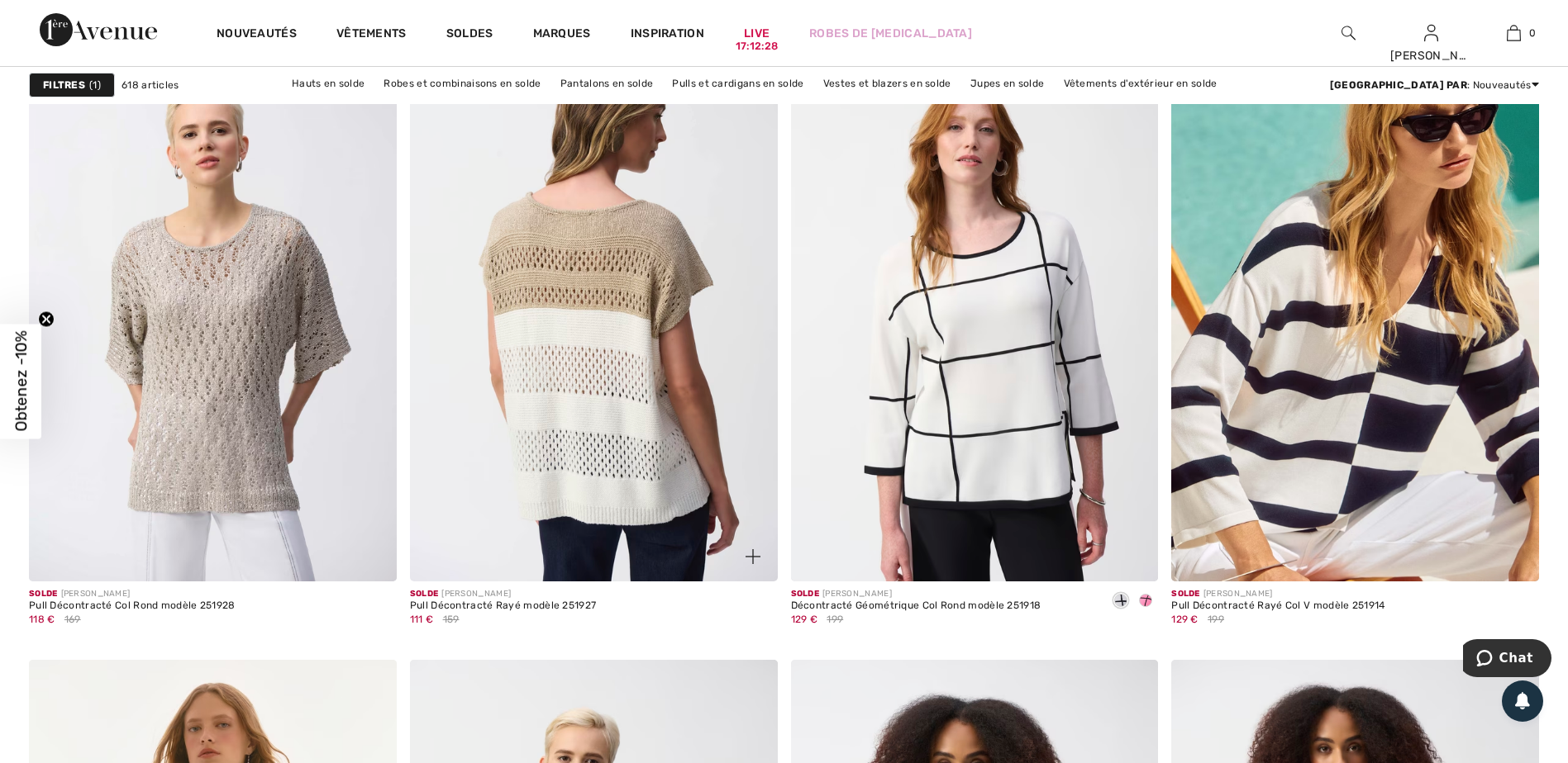
scroll to position [3800, 0]
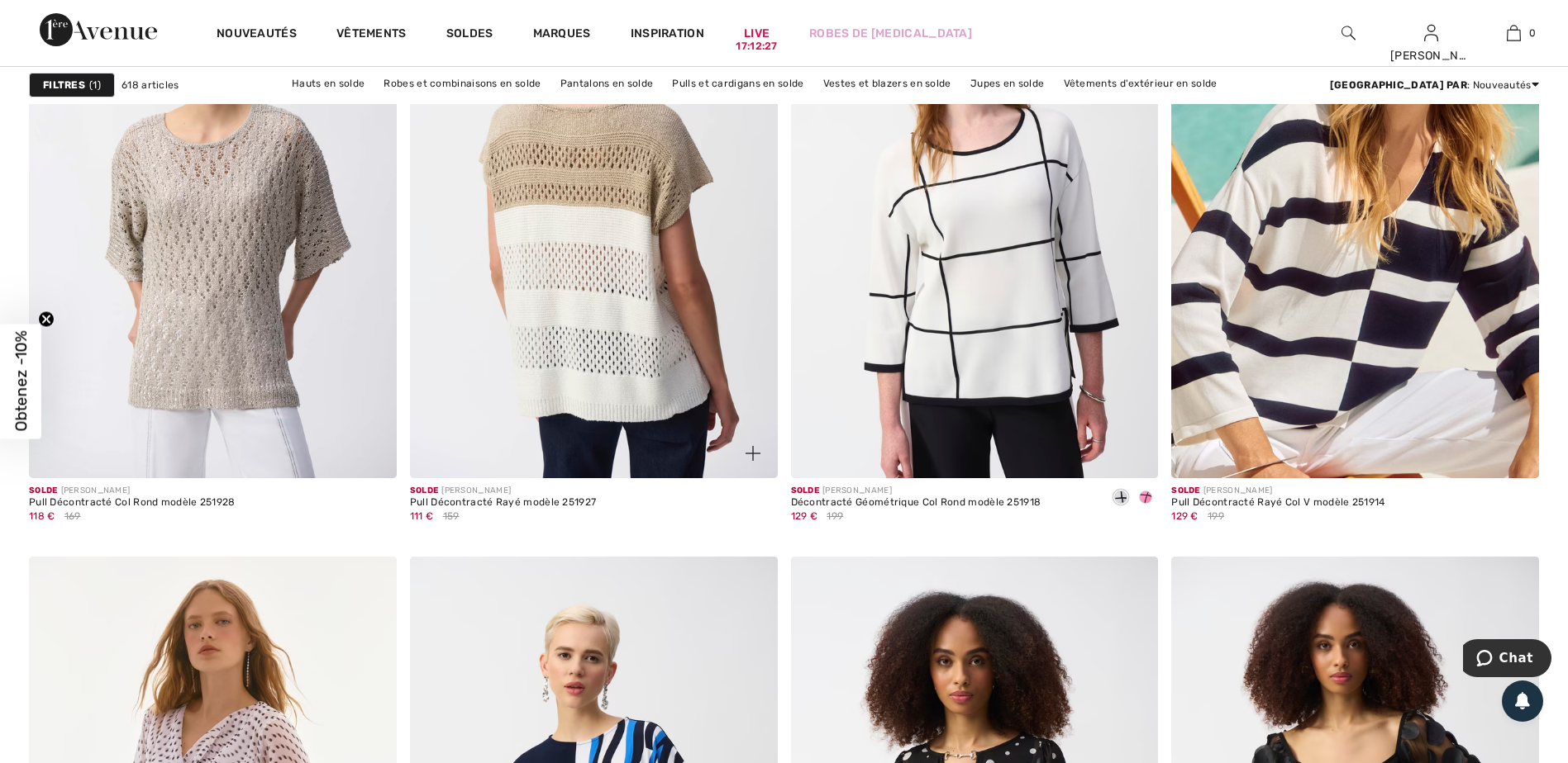
click at [558, 370] on img at bounding box center [594, 202] width 368 height 551
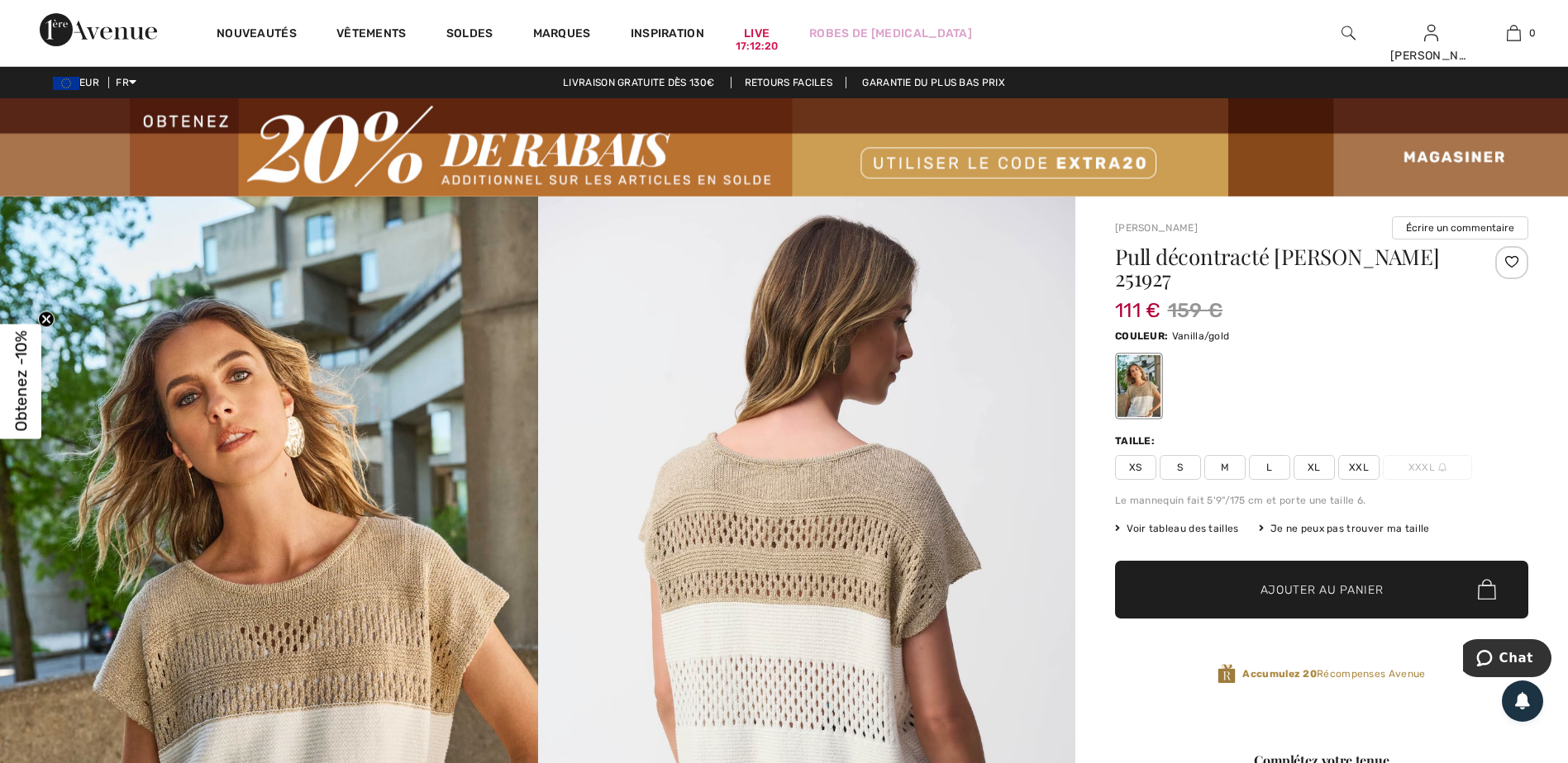
click at [1311, 455] on span "XL" at bounding box center [1313, 467] width 41 height 25
click at [1328, 581] on span "Ajouter au panier" at bounding box center [1322, 589] width 123 height 17
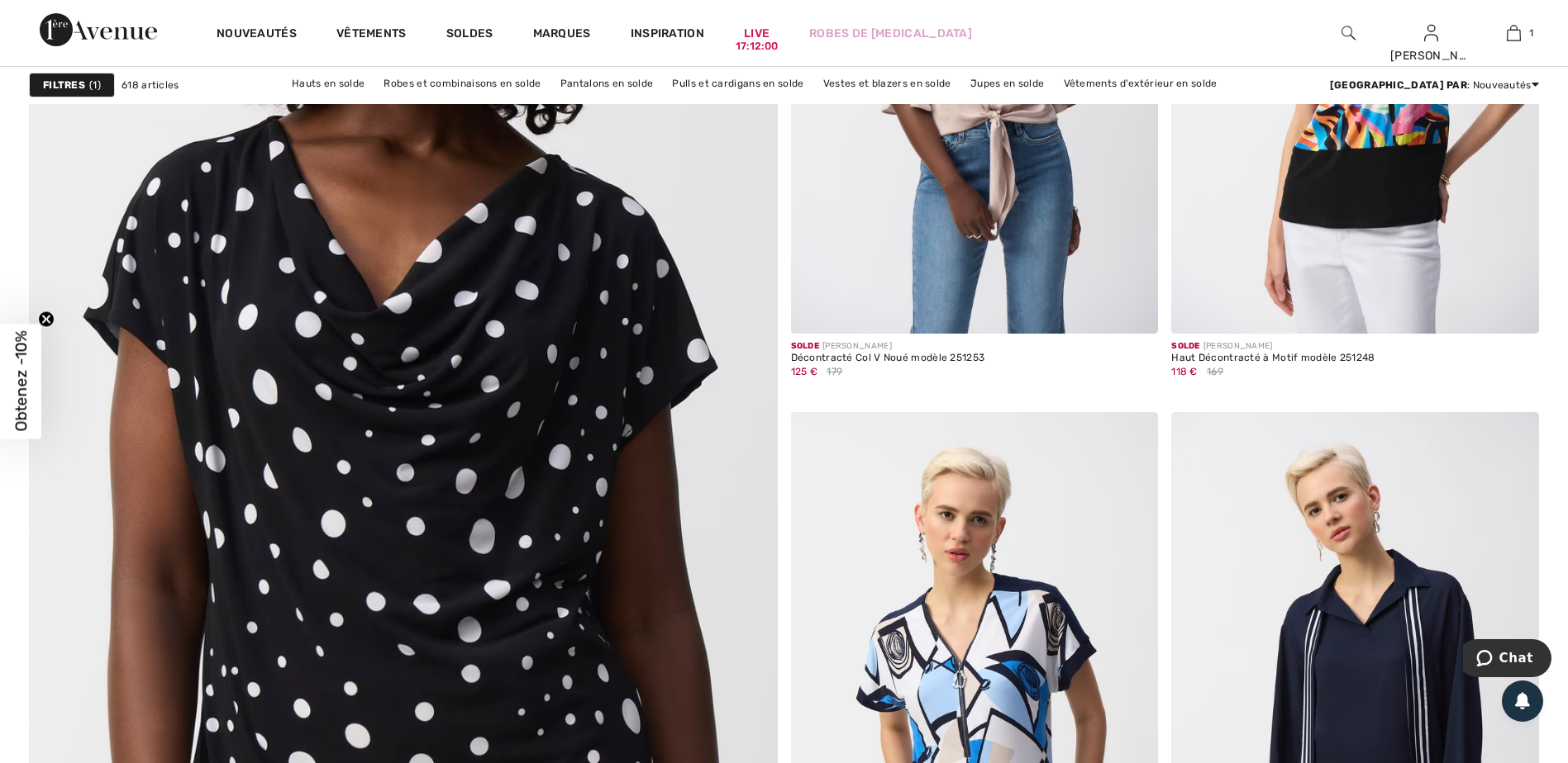
scroll to position [5782, 0]
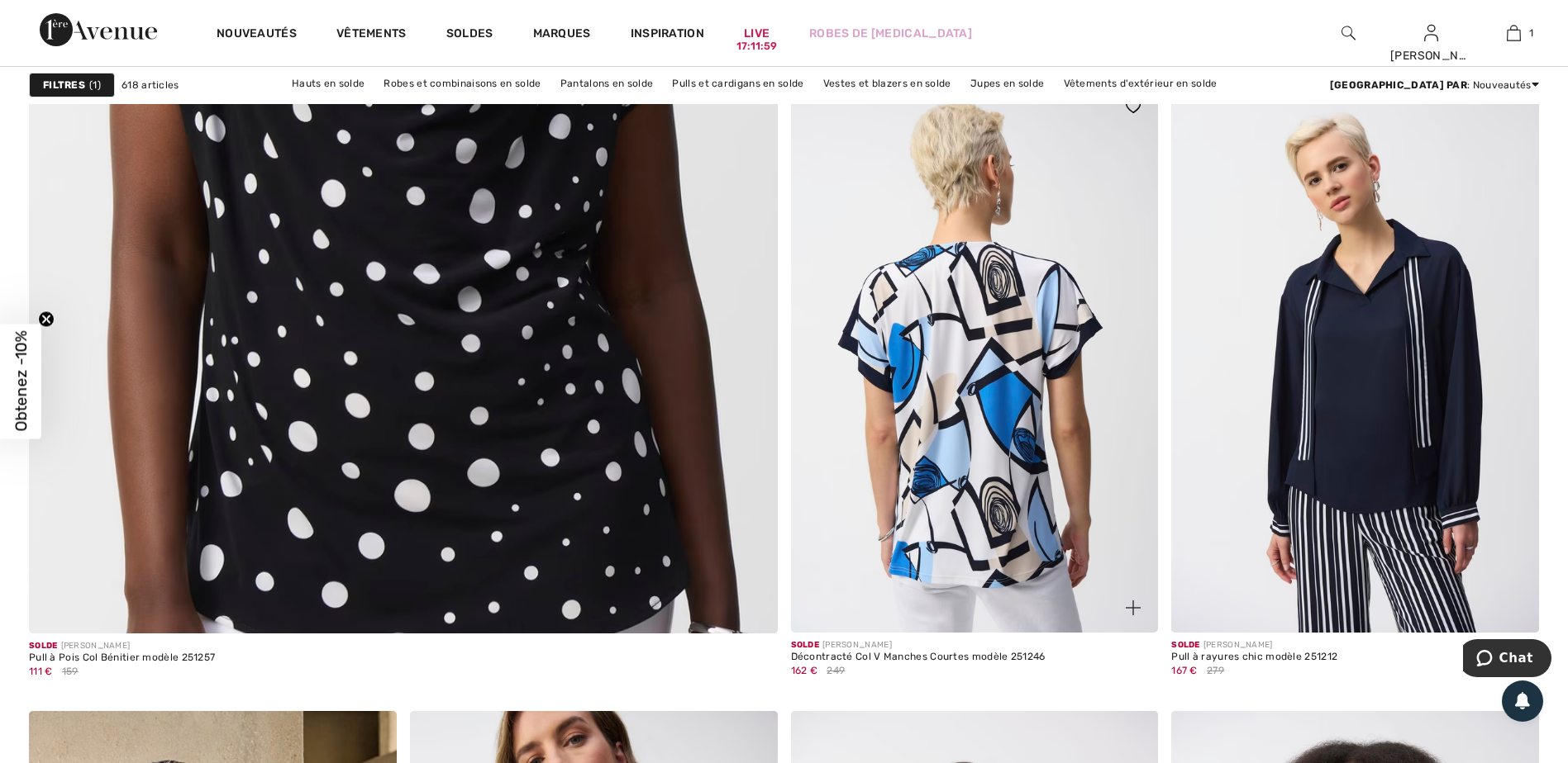
click at [1003, 501] on img at bounding box center [975, 357] width 368 height 551
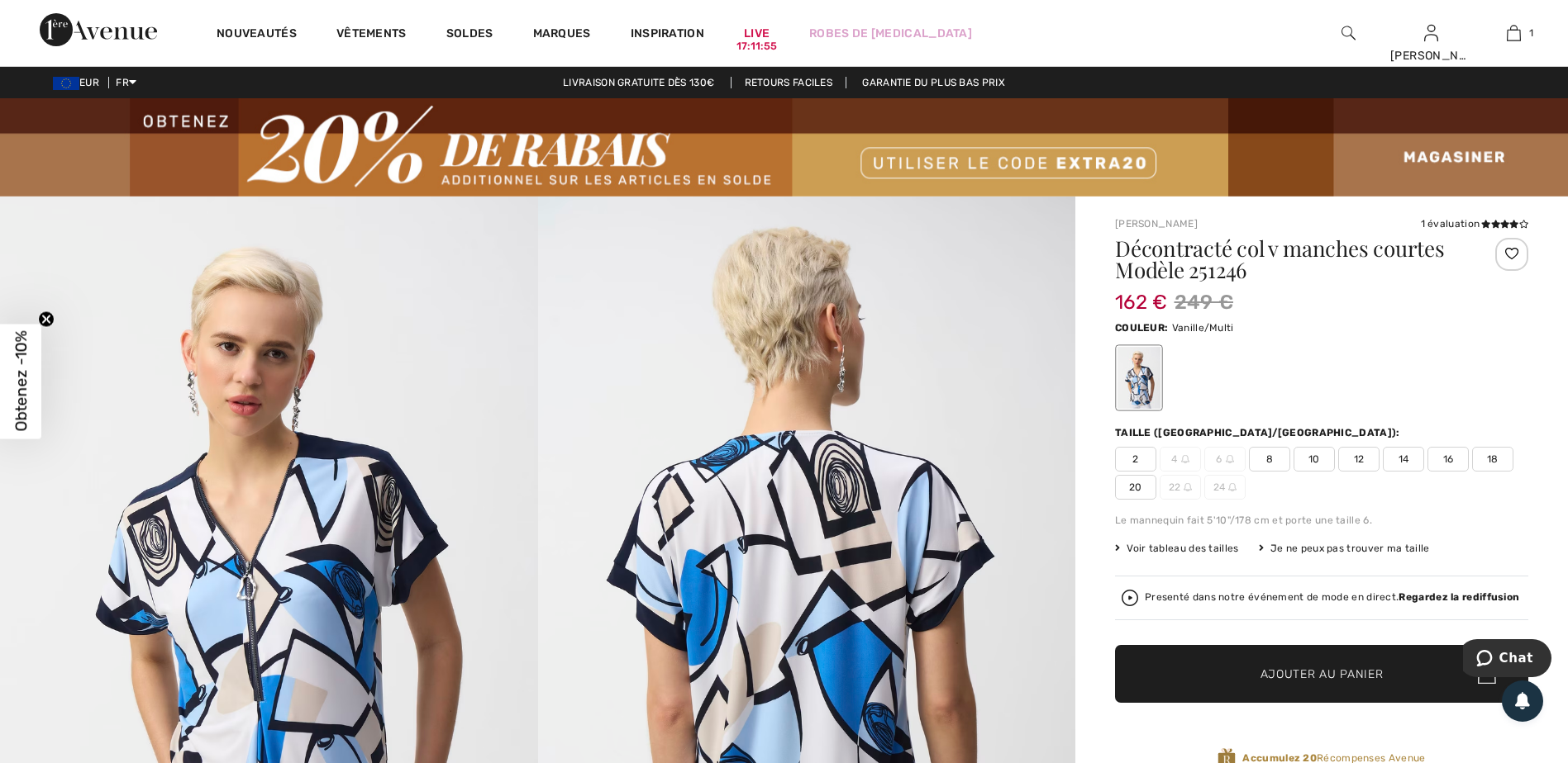
click at [1494, 459] on span "18" at bounding box center [1492, 459] width 41 height 25
click at [1317, 665] on span "Ajouter au panier" at bounding box center [1322, 673] width 123 height 17
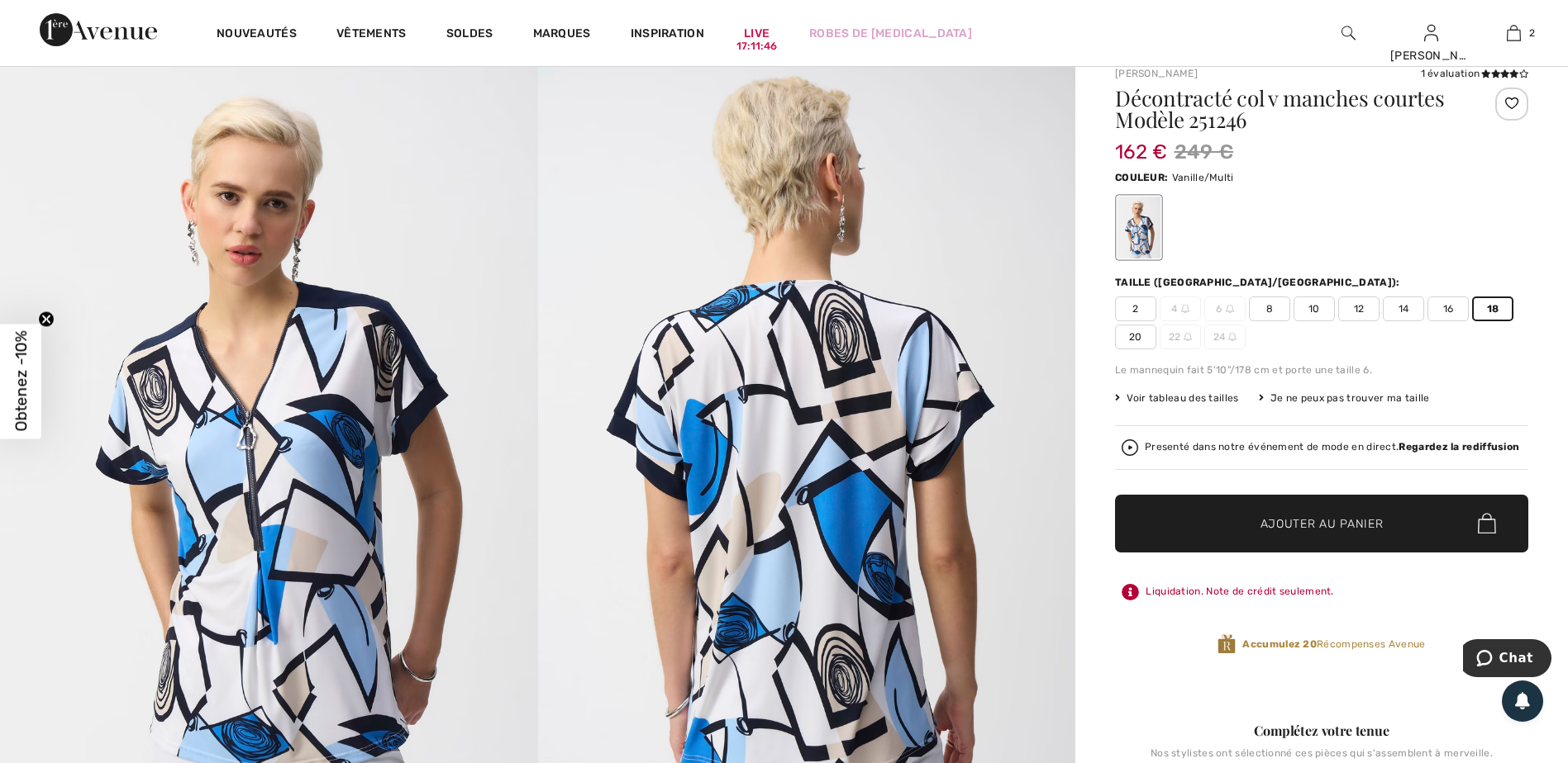
scroll to position [165, 0]
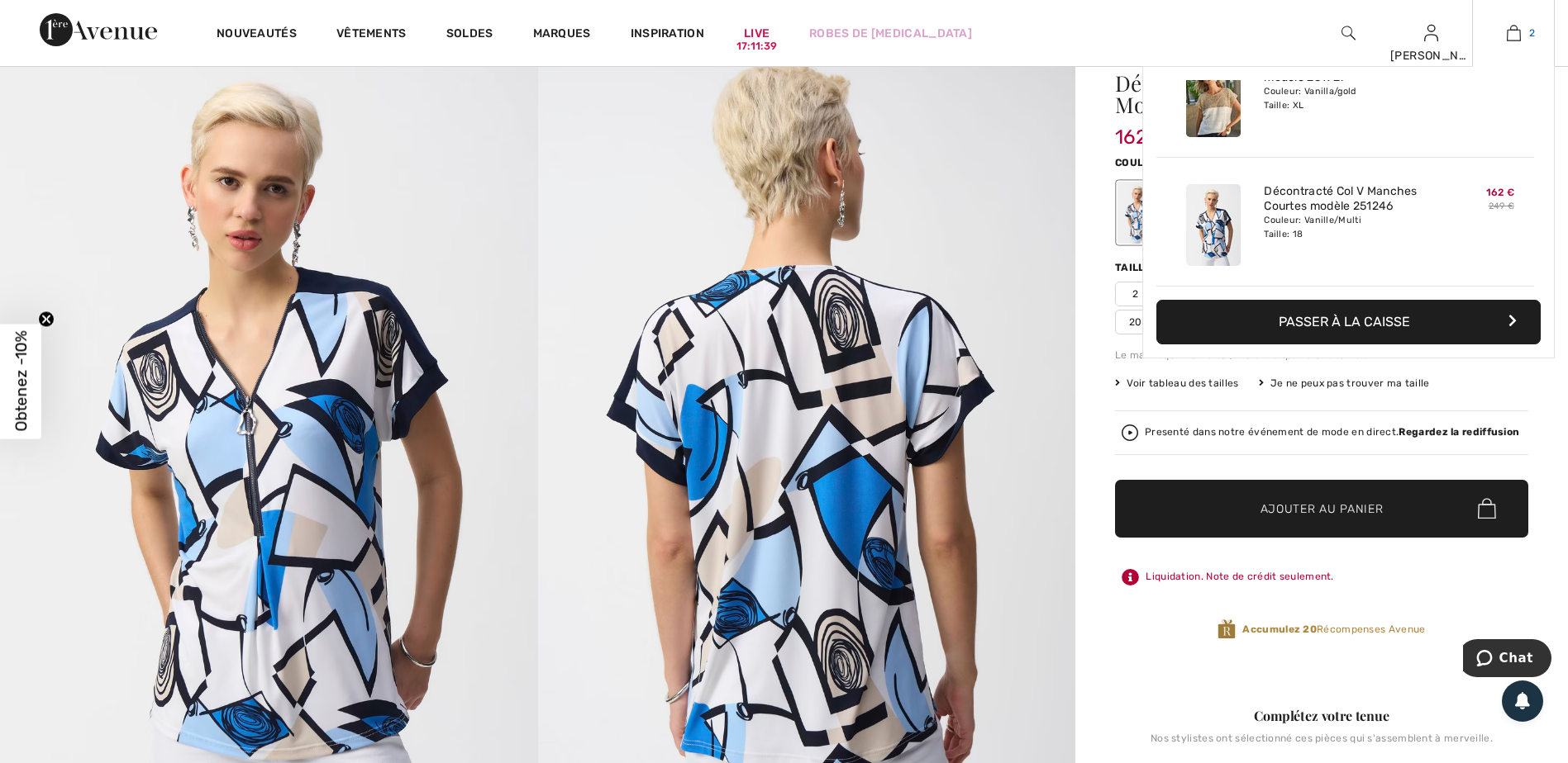
click at [1512, 31] on img at bounding box center [1513, 33] width 14 height 20
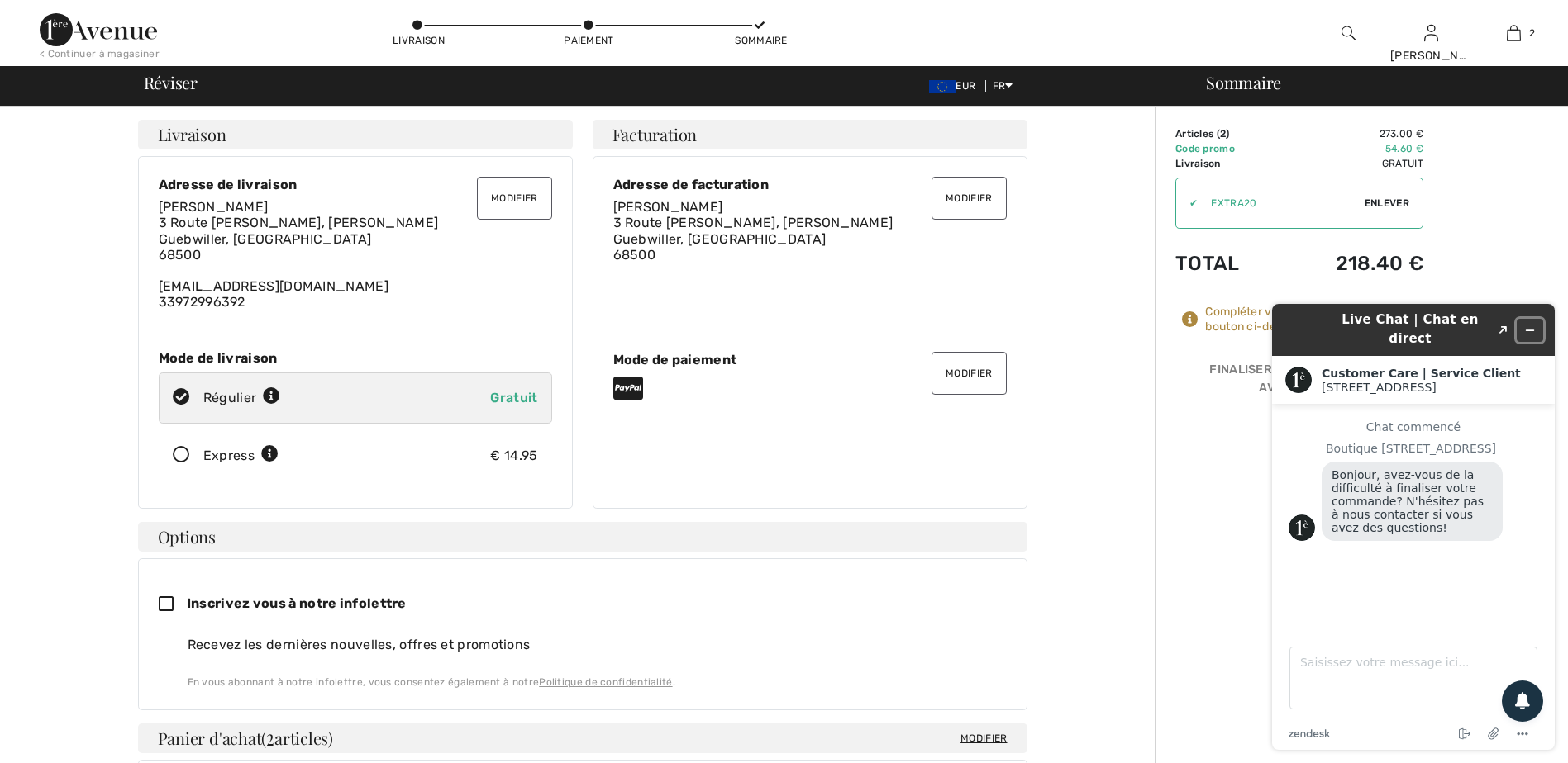
click at [1526, 325] on icon "Réduire le widget" at bounding box center [1529, 330] width 12 height 12
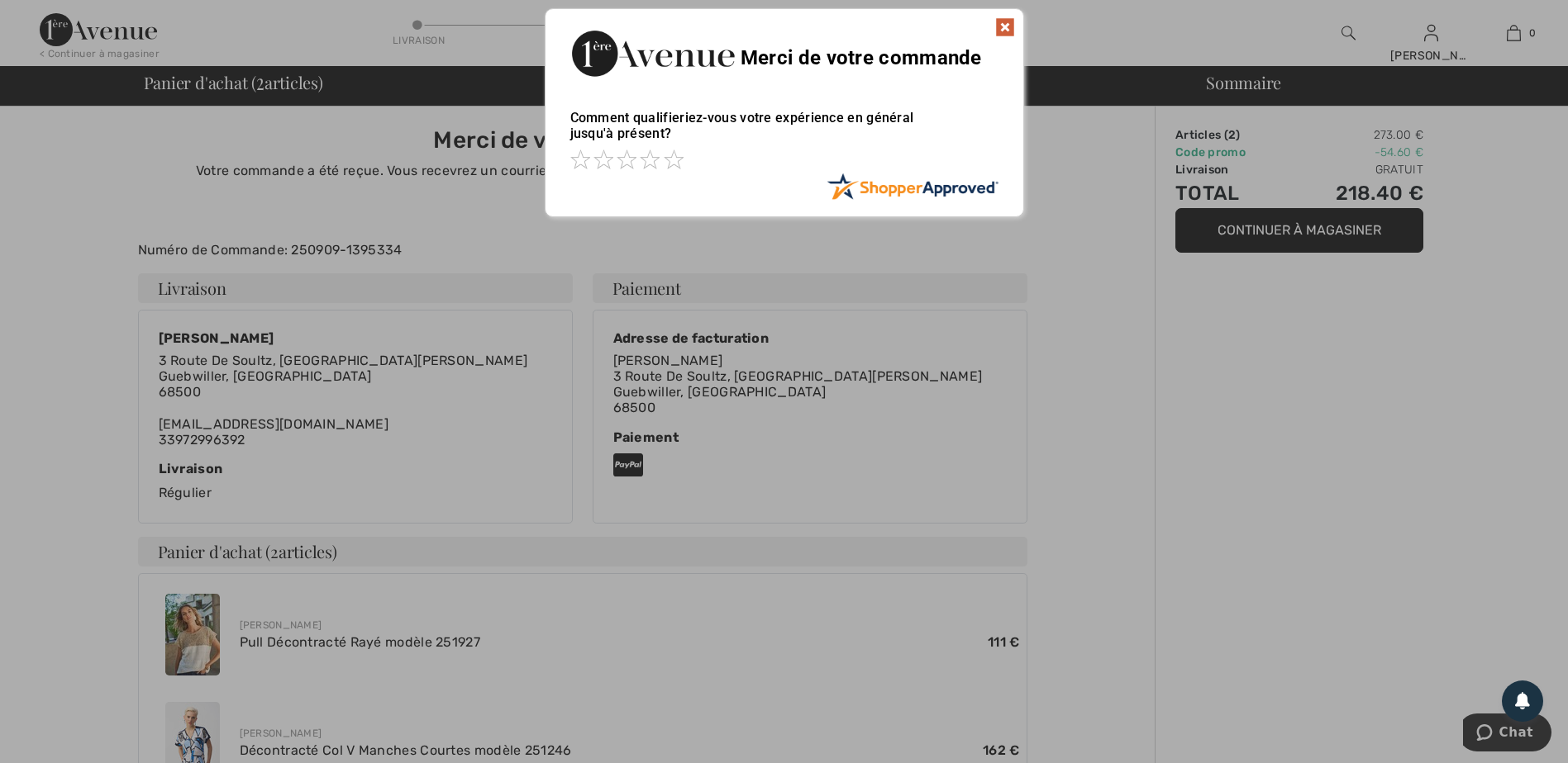
click at [1005, 24] on img at bounding box center [1005, 28] width 20 height 20
